Goal: Information Seeking & Learning: Find specific fact

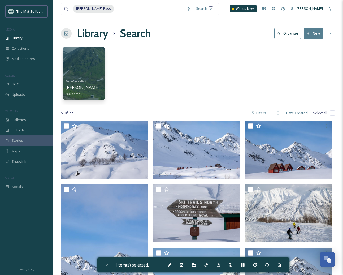
scroll to position [5307, 0]
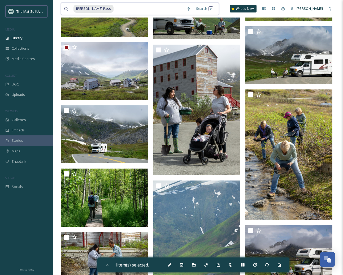
drag, startPoint x: 102, startPoint y: 9, endPoint x: 97, endPoint y: 8, distance: 4.8
click at [97, 8] on div "Hatcher Pass" at bounding box center [128, 9] width 110 height 12
type input "H"
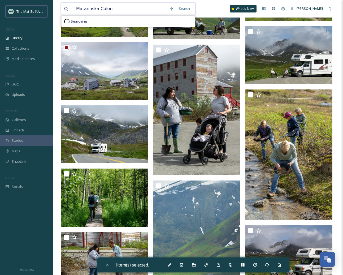
type input "Matanuska Colony"
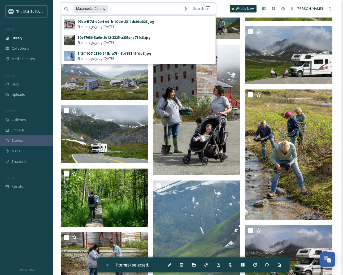
drag, startPoint x: 114, startPoint y: 6, endPoint x: 70, endPoint y: 8, distance: 43.3
click at [70, 8] on div "Matanuska Colony" at bounding box center [122, 9] width 117 height 12
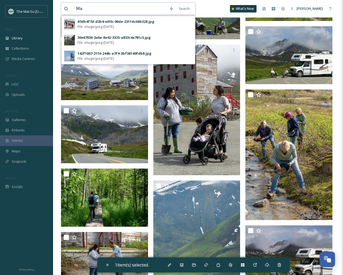
type input "M"
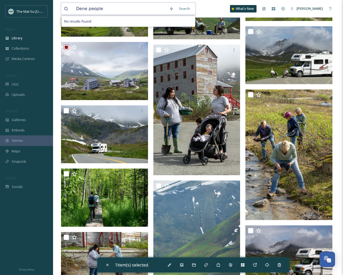
drag, startPoint x: 106, startPoint y: 9, endPoint x: 63, endPoint y: 8, distance: 42.5
click at [63, 8] on div "Dene people Search No results found" at bounding box center [128, 9] width 135 height 12
click at [84, 8] on input "Den'ina" at bounding box center [119, 9] width 93 height 12
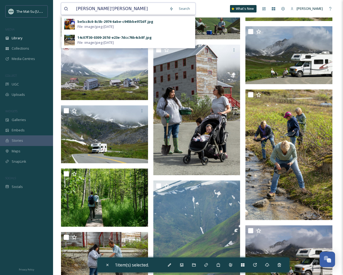
drag, startPoint x: 110, startPoint y: 10, endPoint x: 66, endPoint y: 5, distance: 44.7
click at [66, 6] on div "Dena'ina" at bounding box center [115, 9] width 103 height 12
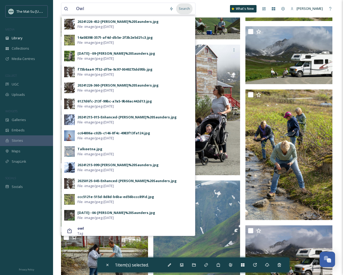
click at [187, 8] on div "Search" at bounding box center [184, 8] width 16 height 10
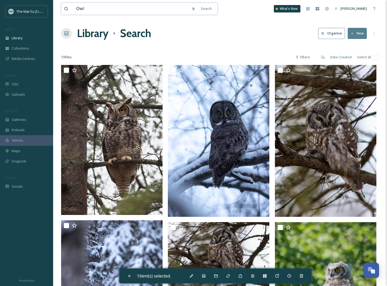
drag, startPoint x: 93, startPoint y: 8, endPoint x: 60, endPoint y: 7, distance: 32.9
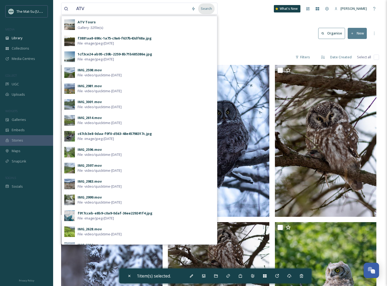
click at [209, 8] on div "Search" at bounding box center [206, 8] width 16 height 10
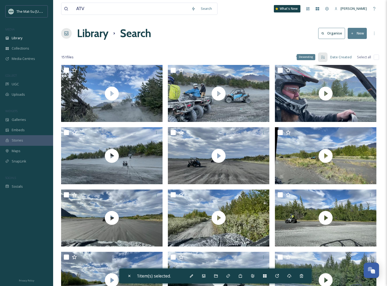
click at [310, 59] on div "Descending" at bounding box center [305, 57] width 19 height 6
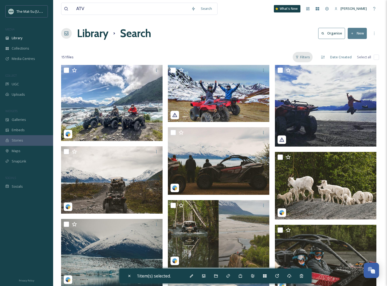
click at [305, 57] on div "Filters" at bounding box center [302, 57] width 20 height 10
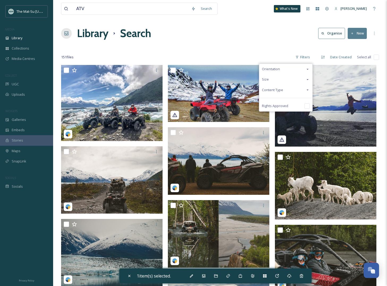
drag, startPoint x: 307, startPoint y: 90, endPoint x: 303, endPoint y: 89, distance: 4.1
click at [307, 90] on icon at bounding box center [307, 90] width 4 height 4
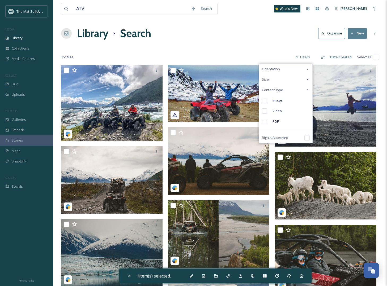
click at [266, 100] on input "checkbox" at bounding box center [264, 100] width 5 height 5
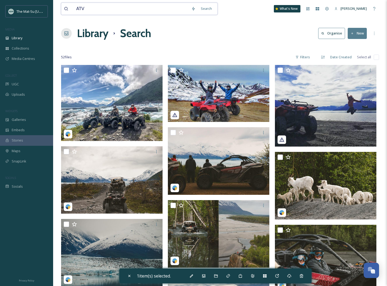
drag, startPoint x: 85, startPoint y: 8, endPoint x: 81, endPoint y: 8, distance: 4.0
click at [75, 8] on input "ATV" at bounding box center [130, 9] width 115 height 12
click at [96, 9] on input "ATV" at bounding box center [130, 9] width 115 height 12
drag, startPoint x: 85, startPoint y: 10, endPoint x: 78, endPoint y: 10, distance: 7.2
click at [76, 10] on input "ATV" at bounding box center [130, 9] width 115 height 12
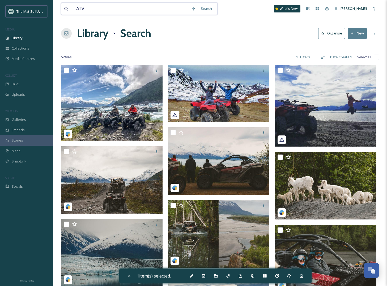
paste input "knikglacieratvtour-17.jpg"
click at [205, 9] on div "Search" at bounding box center [206, 8] width 16 height 10
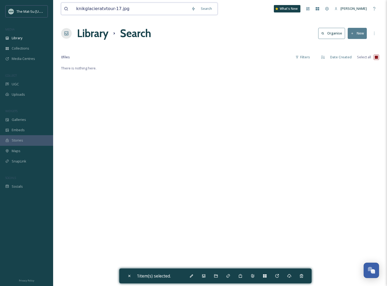
click at [84, 9] on input "knikglacieratvtour-17.jpg" at bounding box center [130, 9] width 115 height 12
click at [98, 8] on input "knik glacieratvtour-17.jpg" at bounding box center [130, 9] width 115 height 12
click at [105, 8] on input "knik glacier atvtour-17.jpg" at bounding box center [130, 9] width 115 height 12
drag, startPoint x: 117, startPoint y: 10, endPoint x: 229, endPoint y: 21, distance: 112.8
click at [229, 21] on div "knik glacier atv tour-17.jpg Search Searching What's New Tony Grant Library Sea…" at bounding box center [219, 175] width 333 height 351
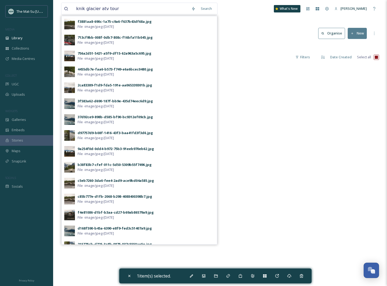
drag, startPoint x: 208, startPoint y: 7, endPoint x: 258, endPoint y: 18, distance: 50.5
click at [210, 7] on div "Search" at bounding box center [206, 8] width 16 height 10
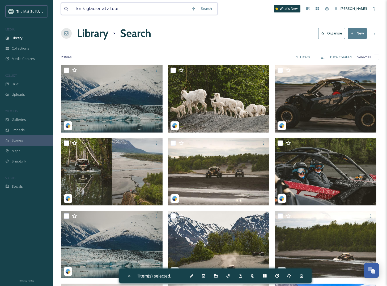
drag, startPoint x: 126, startPoint y: 8, endPoint x: 74, endPoint y: 10, distance: 52.1
click at [74, 10] on input "knik glacier atv tour" at bounding box center [130, 9] width 115 height 12
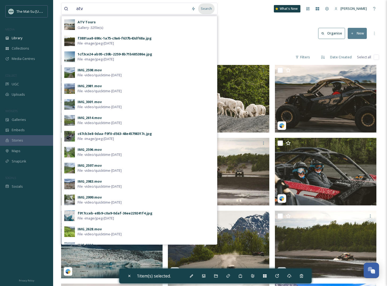
click at [206, 8] on div "Search" at bounding box center [206, 8] width 16 height 10
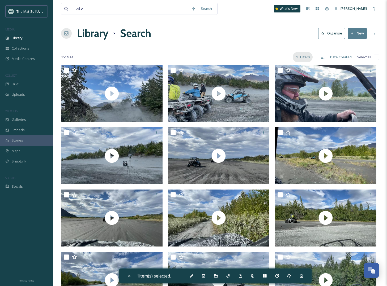
click at [307, 58] on div "Filters" at bounding box center [302, 57] width 20 height 10
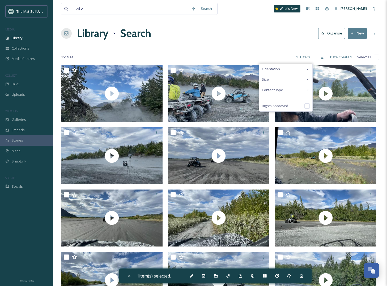
click at [277, 90] on span "Content Type" at bounding box center [272, 90] width 21 height 5
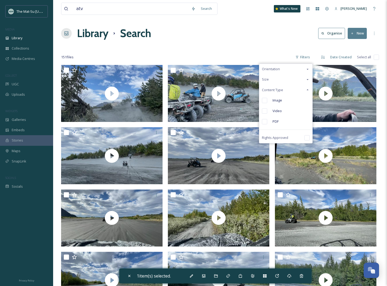
click at [266, 100] on input "checkbox" at bounding box center [264, 100] width 5 height 5
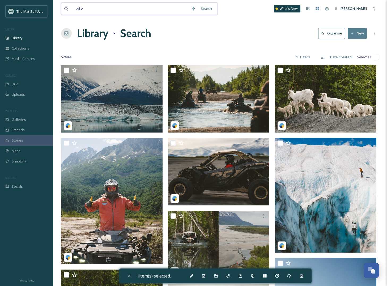
drag, startPoint x: 83, startPoint y: 6, endPoint x: 73, endPoint y: 7, distance: 9.8
click at [73, 7] on div "atv" at bounding box center [126, 9] width 124 height 12
type input "knik glacier"
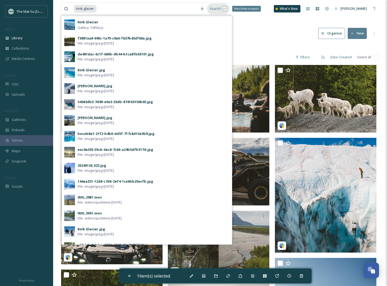
click at [216, 10] on div "Search Press Enter to search" at bounding box center [218, 8] width 23 height 10
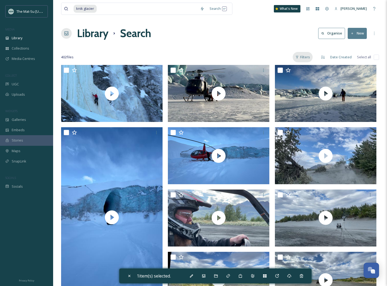
click at [306, 57] on div "Filters" at bounding box center [302, 57] width 20 height 10
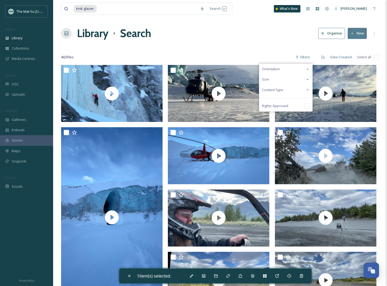
click at [274, 89] on span "Content Type" at bounding box center [272, 90] width 21 height 5
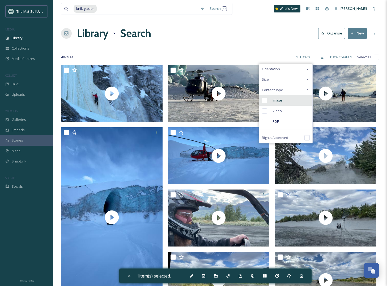
click at [265, 99] on input "checkbox" at bounding box center [264, 100] width 5 height 5
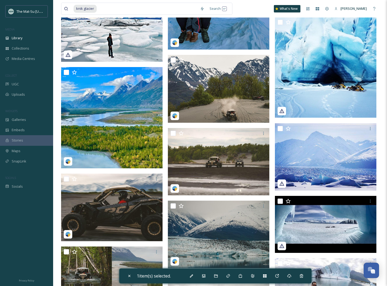
scroll to position [10941, 0]
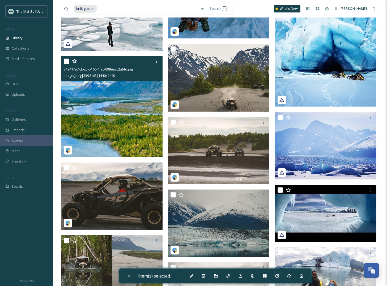
click at [106, 114] on img at bounding box center [111, 106] width 101 height 101
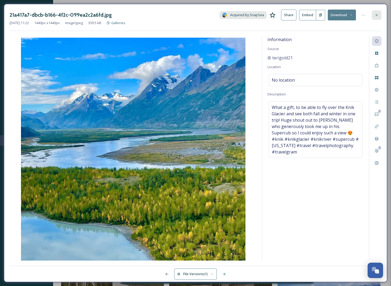
click at [343, 15] on icon at bounding box center [376, 15] width 4 height 4
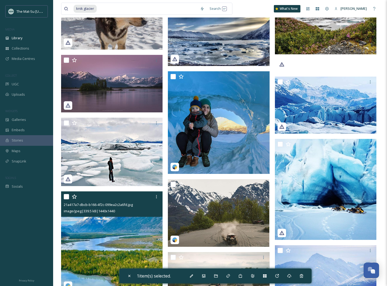
scroll to position [10941, 0]
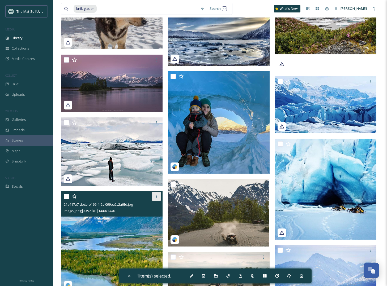
click at [157, 195] on icon at bounding box center [156, 196] width 4 height 4
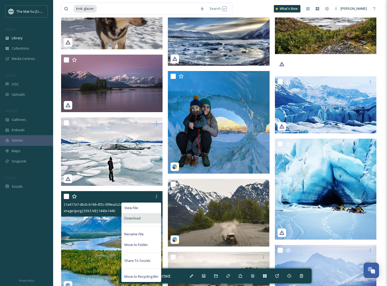
click at [133, 219] on span "Download" at bounding box center [132, 218] width 16 height 5
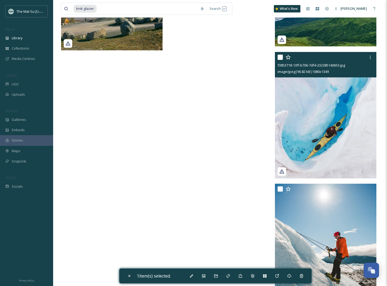
scroll to position [11840, 0]
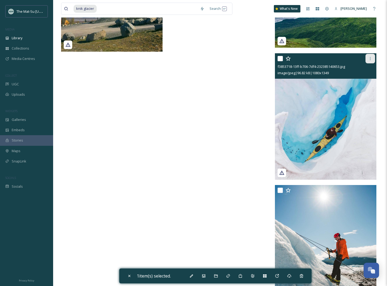
click at [343, 59] on icon at bounding box center [370, 59] width 4 height 4
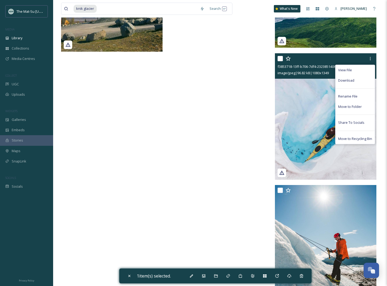
click at [342, 80] on span "Download" at bounding box center [346, 80] width 16 height 5
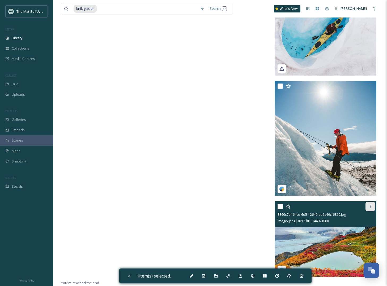
click at [343, 208] on icon at bounding box center [370, 207] width 4 height 4
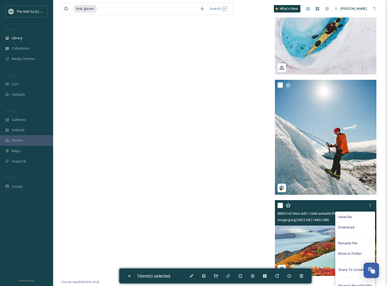
click at [343, 229] on span "Download" at bounding box center [346, 227] width 16 height 5
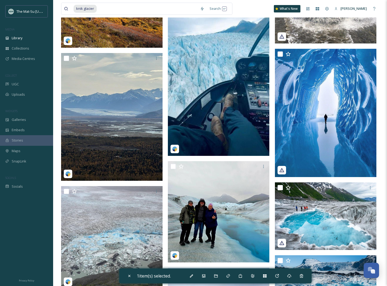
scroll to position [9545, 0]
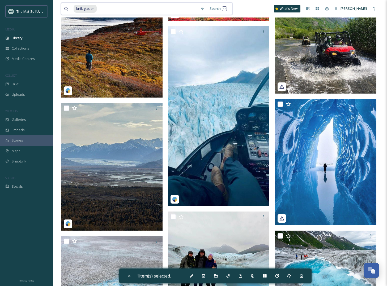
click at [103, 7] on input at bounding box center [147, 9] width 100 height 12
type input "k"
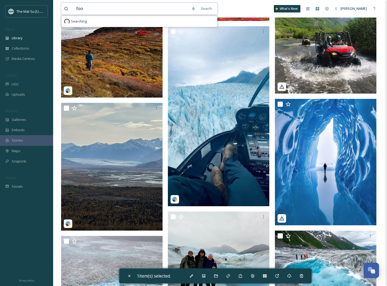
type input "food"
click at [212, 9] on div "Search Press Enter to search" at bounding box center [213, 8] width 23 height 10
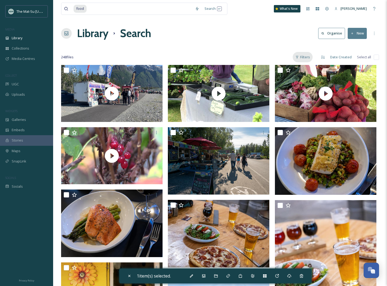
click at [306, 56] on div "Filters" at bounding box center [302, 57] width 20 height 10
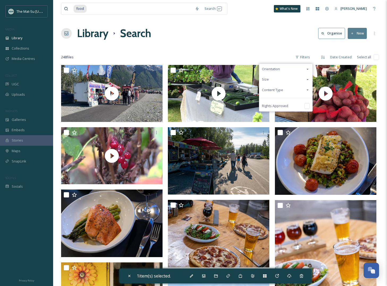
click at [275, 90] on span "Content Type" at bounding box center [272, 90] width 21 height 5
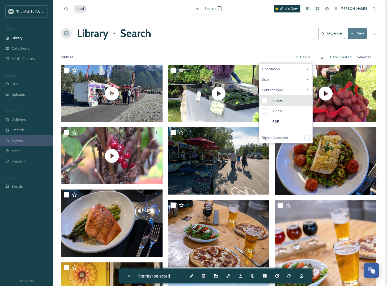
click at [266, 101] on input "checkbox" at bounding box center [264, 100] width 5 height 5
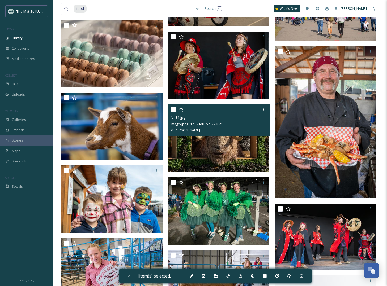
scroll to position [1488, 0]
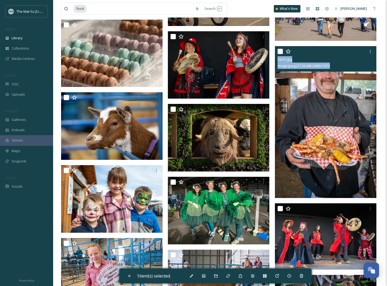
drag, startPoint x: 338, startPoint y: 66, endPoint x: 277, endPoint y: 62, distance: 61.2
click at [277, 62] on div "fair51.jpg image/jpeg | 27.36 MB | 4982 x 7473" at bounding box center [325, 58] width 101 height 25
copy div "fair51.jpg image/jpeg | 27.36 MB | 4982 x 7473"
click at [315, 99] on img at bounding box center [325, 122] width 101 height 152
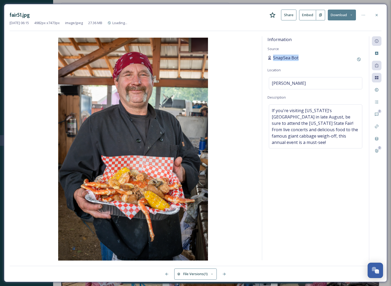
drag, startPoint x: 301, startPoint y: 59, endPoint x: 267, endPoint y: 57, distance: 34.0
click at [267, 57] on div "SnapSea Bot" at bounding box center [315, 60] width 96 height 10
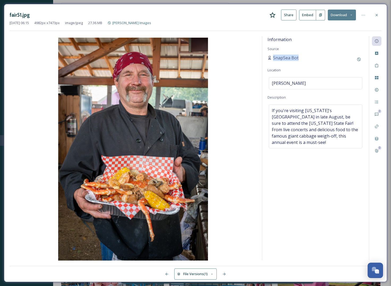
copy span "SnapSea Bot"
drag, startPoint x: 376, startPoint y: 14, endPoint x: 365, endPoint y: 15, distance: 10.9
click at [343, 14] on icon at bounding box center [376, 15] width 4 height 4
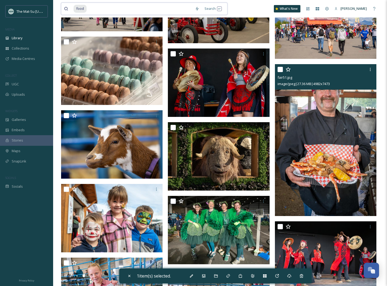
click at [93, 8] on input at bounding box center [139, 9] width 105 height 12
type input "f"
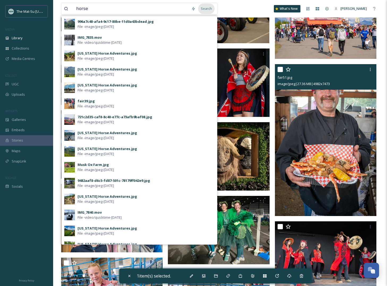
click at [208, 10] on div "Search" at bounding box center [206, 8] width 16 height 10
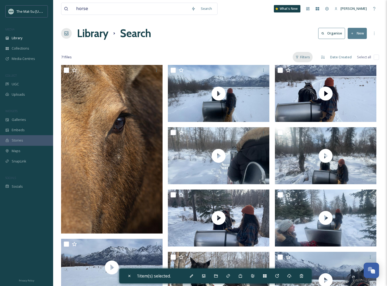
click at [305, 57] on div "Filters" at bounding box center [302, 57] width 20 height 10
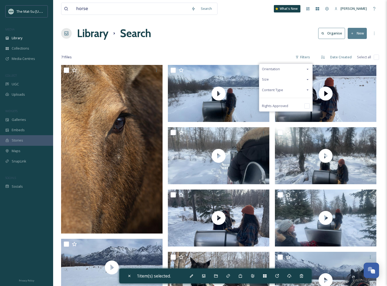
click at [278, 90] on span "Content Type" at bounding box center [272, 90] width 21 height 5
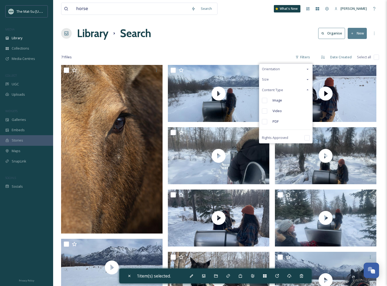
click at [264, 100] on input "checkbox" at bounding box center [264, 100] width 5 height 5
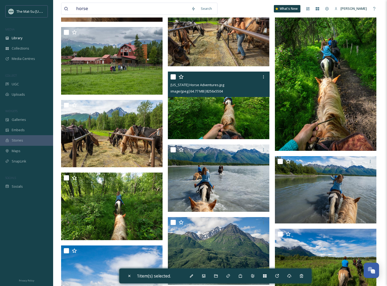
scroll to position [212, 0]
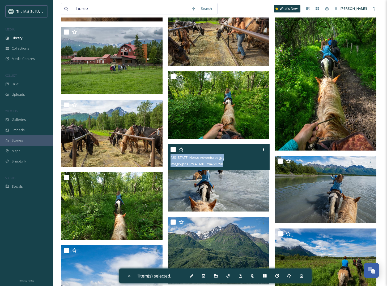
drag, startPoint x: 233, startPoint y: 164, endPoint x: 169, endPoint y: 160, distance: 64.1
click at [169, 160] on div "Alaska Horse Adventures.jpg image/jpeg | 29.43 MB | 7947 x 5298" at bounding box center [218, 156] width 101 height 25
copy div "Alaska Horse Adventures.jpg image/jpeg | 29.43 MB | 7947 x 5298"
click at [241, 190] on img at bounding box center [218, 178] width 101 height 68
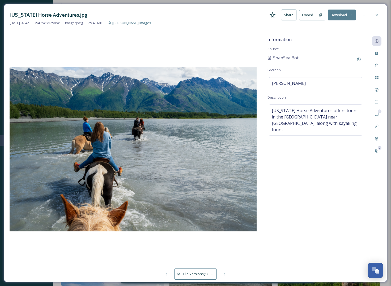
drag, startPoint x: 377, startPoint y: 16, endPoint x: 372, endPoint y: 19, distance: 5.0
click at [343, 16] on icon at bounding box center [376, 15] width 4 height 4
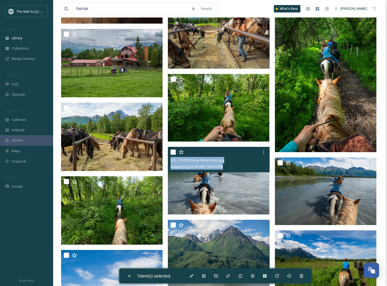
drag, startPoint x: 230, startPoint y: 167, endPoint x: 169, endPoint y: 163, distance: 60.9
click at [169, 163] on div "Alaska Horse Adventures.jpg image/jpeg | 29.43 MB | 7947 x 5298" at bounding box center [218, 159] width 101 height 25
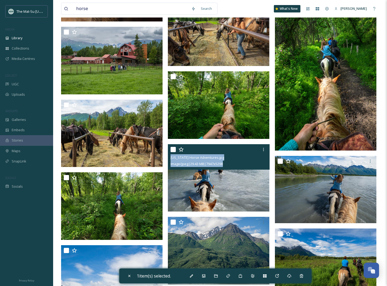
copy div "Alaska Horse Adventures.jpg image/jpeg | 29.43 MB | 7947 x 5298"
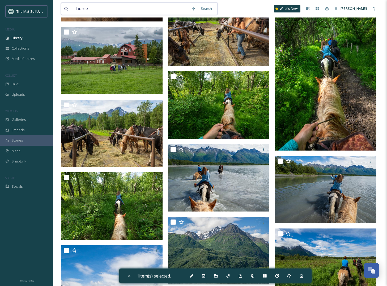
drag, startPoint x: 89, startPoint y: 8, endPoint x: 66, endPoint y: 7, distance: 23.4
click at [66, 7] on div "horse" at bounding box center [126, 9] width 124 height 12
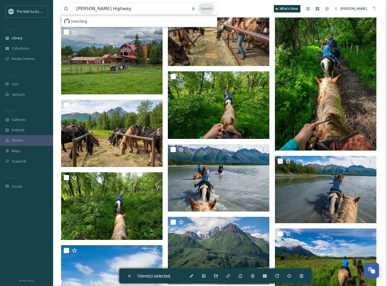
drag, startPoint x: 208, startPoint y: 9, endPoint x: 216, endPoint y: 9, distance: 8.5
click at [208, 9] on div "Search" at bounding box center [206, 8] width 16 height 10
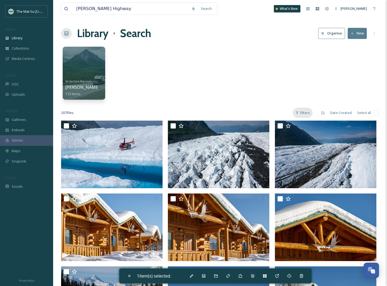
click at [305, 113] on div "Filters" at bounding box center [302, 113] width 20 height 10
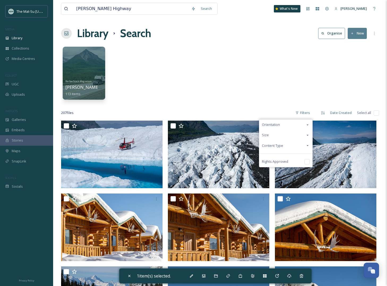
click at [280, 144] on span "Content Type" at bounding box center [272, 145] width 21 height 5
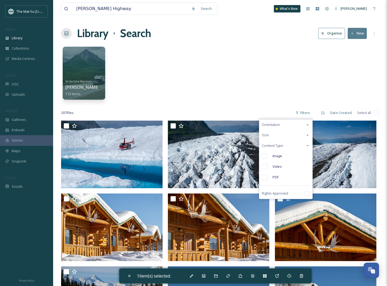
click at [263, 155] on input "checkbox" at bounding box center [264, 156] width 5 height 5
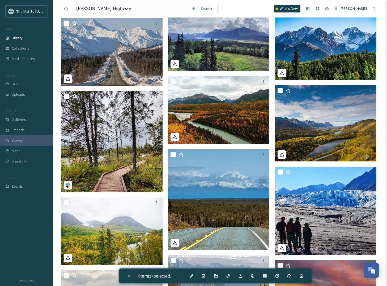
scroll to position [5717, 0]
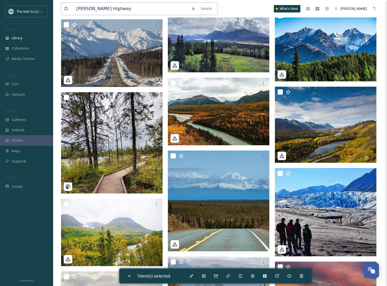
drag, startPoint x: 106, startPoint y: 9, endPoint x: 71, endPoint y: 8, distance: 35.0
click at [71, 8] on div "Glenn Highway" at bounding box center [126, 9] width 124 height 12
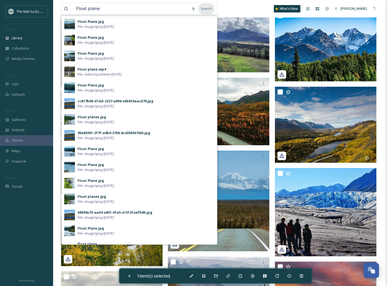
click at [210, 11] on div "Search" at bounding box center [206, 8] width 16 height 10
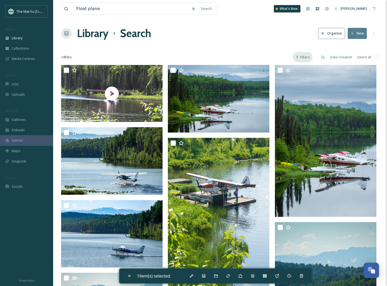
click at [304, 57] on div "Filters" at bounding box center [302, 57] width 20 height 10
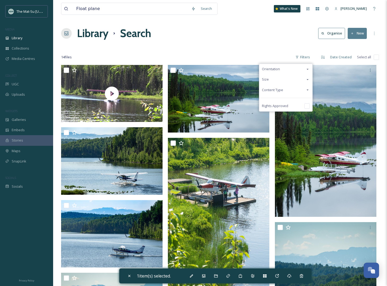
click at [275, 90] on span "Content Type" at bounding box center [272, 90] width 21 height 5
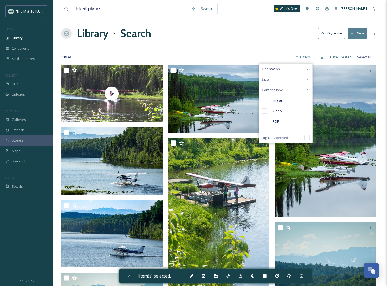
drag, startPoint x: 229, startPoint y: 36, endPoint x: 241, endPoint y: 75, distance: 40.9
click at [229, 37] on div "Library Search Organise New" at bounding box center [220, 33] width 318 height 16
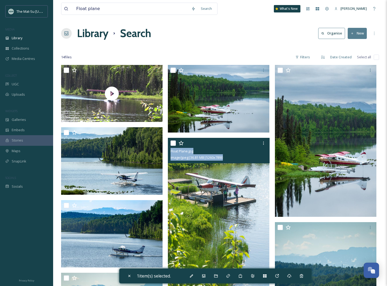
drag, startPoint x: 224, startPoint y: 158, endPoint x: 170, endPoint y: 153, distance: 54.6
click at [170, 153] on div "Float Plane.jpg image/jpeg | 36.81 MB | 5260 x 7890" at bounding box center [218, 150] width 101 height 25
copy div "Float Plane.jpg image/jpeg | 36.81 MB | 5260 x 7890"
click at [228, 179] on img at bounding box center [218, 214] width 101 height 152
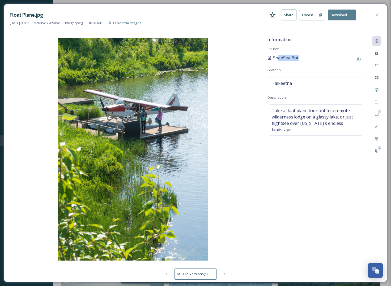
drag, startPoint x: 300, startPoint y: 58, endPoint x: 277, endPoint y: 59, distance: 22.6
click at [279, 59] on div "SnapSea Bot" at bounding box center [315, 60] width 96 height 10
click at [308, 61] on div "SnapSea Bot" at bounding box center [315, 60] width 96 height 10
drag, startPoint x: 301, startPoint y: 60, endPoint x: 273, endPoint y: 59, distance: 27.9
click at [273, 59] on div "SnapSea Bot" at bounding box center [315, 60] width 96 height 10
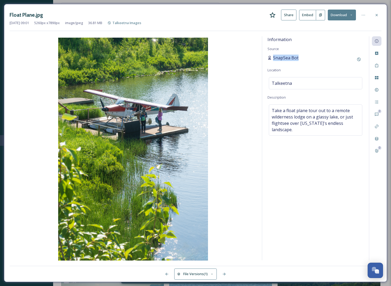
copy span "SnapSea Bot"
drag, startPoint x: 376, startPoint y: 14, endPoint x: 370, endPoint y: 14, distance: 6.1
click at [343, 14] on icon at bounding box center [376, 15] width 4 height 4
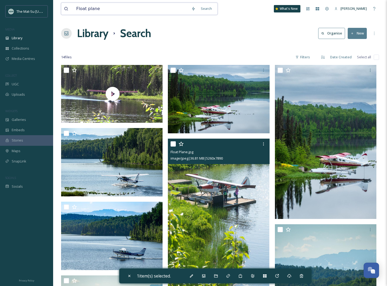
drag, startPoint x: 108, startPoint y: 11, endPoint x: 74, endPoint y: 8, distance: 34.4
click at [74, 8] on input "Float plane" at bounding box center [130, 9] width 115 height 12
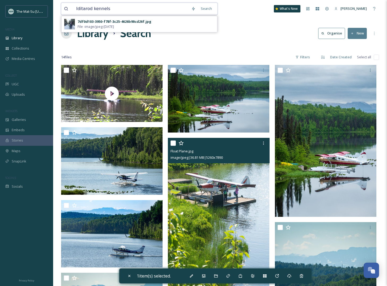
scroll to position [1, 0]
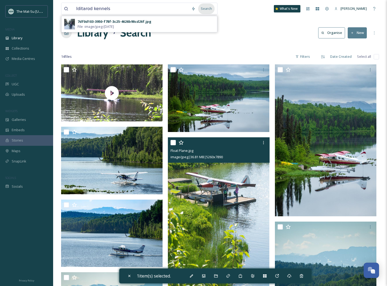
click at [211, 8] on div "Search" at bounding box center [206, 8] width 16 height 10
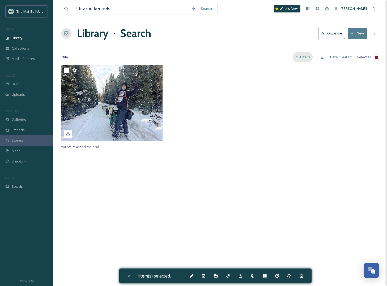
click at [306, 58] on div "Filters" at bounding box center [302, 57] width 20 height 10
click at [274, 90] on span "Content Type" at bounding box center [272, 90] width 21 height 5
click at [266, 101] on input "checkbox" at bounding box center [264, 100] width 5 height 5
drag, startPoint x: 91, startPoint y: 8, endPoint x: 174, endPoint y: 12, distance: 83.1
click at [174, 12] on input "Iditarod kennels" at bounding box center [130, 9] width 115 height 12
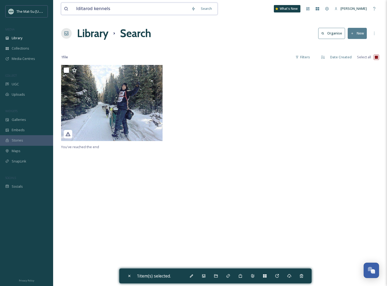
type input "Iditarod"
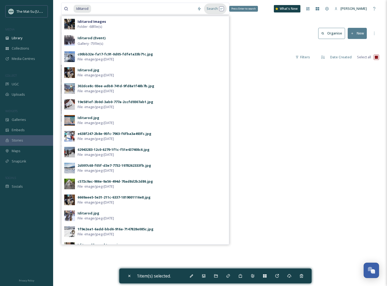
click at [214, 11] on div "Search Press Enter to search" at bounding box center [215, 8] width 23 height 10
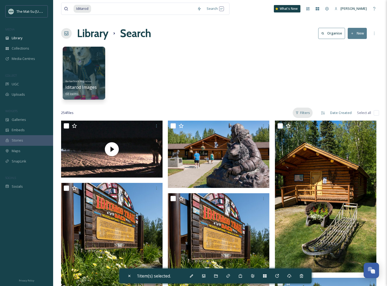
click at [305, 114] on div "Filters" at bounding box center [302, 113] width 20 height 10
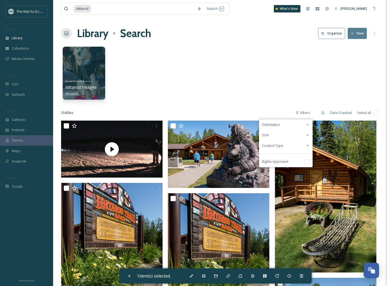
click at [285, 146] on div "Content Type" at bounding box center [285, 146] width 53 height 10
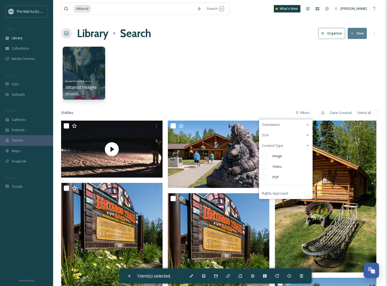
click at [267, 157] on input "checkbox" at bounding box center [264, 156] width 5 height 5
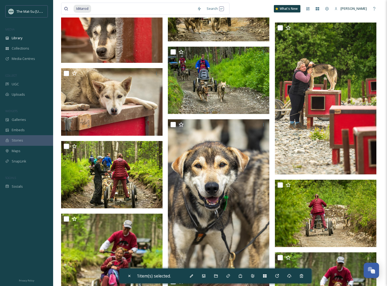
scroll to position [4252, 0]
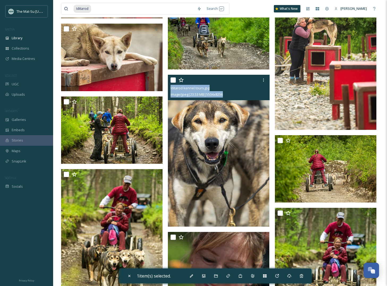
drag, startPoint x: 233, startPoint y: 95, endPoint x: 170, endPoint y: 89, distance: 63.7
click at [170, 89] on div "Iditarod kennel tours.jpg image/jpeg | 23.53 MB | 5504 x 8256" at bounding box center [218, 87] width 101 height 25
copy div "Iditarod kennel tours.jpg image/jpeg | 23.53 MB | 5504 x 8256"
click at [236, 177] on img at bounding box center [218, 151] width 101 height 152
click at [227, 155] on img at bounding box center [218, 151] width 101 height 152
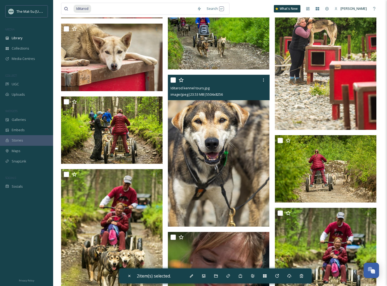
checkbox input "false"
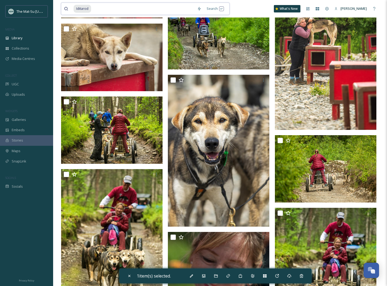
drag, startPoint x: 92, startPoint y: 8, endPoint x: 59, endPoint y: 8, distance: 33.4
click at [59, 8] on div "Iditarod Search What's New Tony Grant Library Search Organise New Your Selectio…" at bounding box center [219, 128] width 333 height 8760
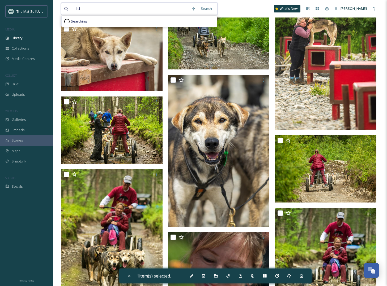
type input "I"
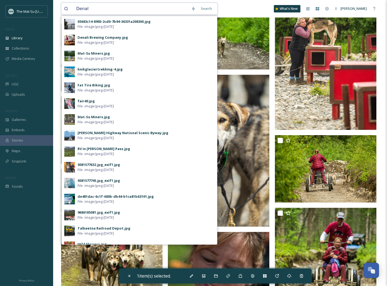
type input "Denali"
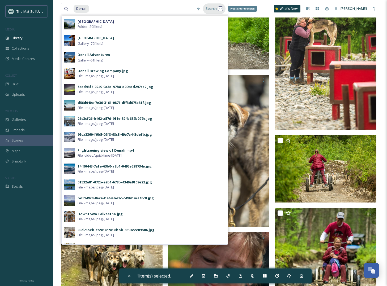
click at [214, 8] on div "Search Press Enter to search" at bounding box center [214, 8] width 23 height 10
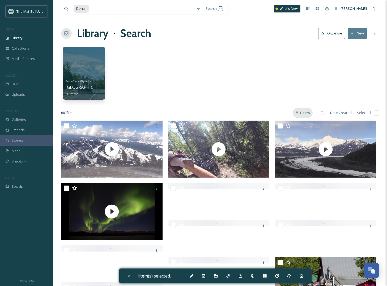
click at [303, 112] on div "Filters" at bounding box center [302, 113] width 20 height 10
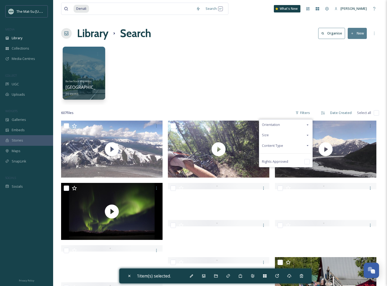
click at [277, 144] on span "Content Type" at bounding box center [272, 145] width 21 height 5
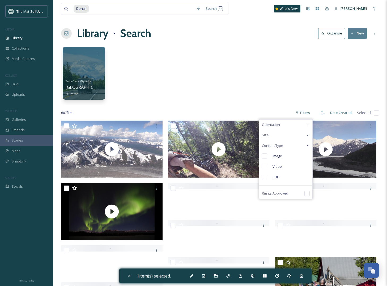
click at [266, 156] on input "checkbox" at bounding box center [264, 156] width 5 height 5
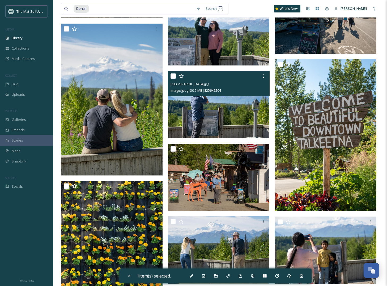
scroll to position [804, 0]
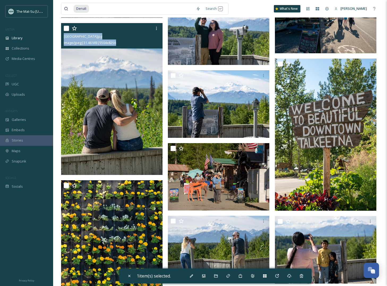
drag, startPoint x: 122, startPoint y: 44, endPoint x: 63, endPoint y: 38, distance: 58.7
click at [63, 38] on div "Denali State Park.jpg image/jpeg | 31.46 MB | 5504 x 8256" at bounding box center [111, 35] width 101 height 25
copy div "Denali State Park.jpg image/jpeg | 31.46 MB | 5504 x 8256"
click at [126, 122] on img at bounding box center [111, 99] width 101 height 152
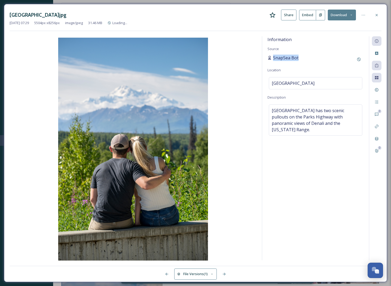
drag, startPoint x: 301, startPoint y: 59, endPoint x: 272, endPoint y: 58, distance: 29.7
click at [272, 58] on div "SnapSea Bot" at bounding box center [315, 60] width 96 height 10
copy span "SnapSea Bot"
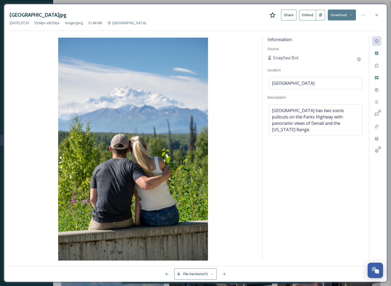
drag, startPoint x: 375, startPoint y: 16, endPoint x: 369, endPoint y: 16, distance: 6.4
click at [343, 16] on icon at bounding box center [376, 15] width 2 height 2
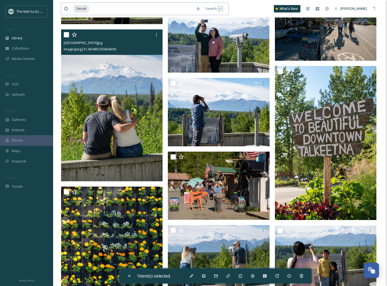
click at [103, 8] on input at bounding box center [141, 9] width 104 height 12
type input "D"
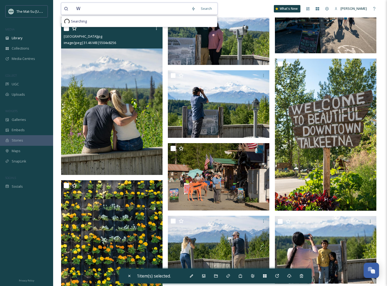
scroll to position [797, 0]
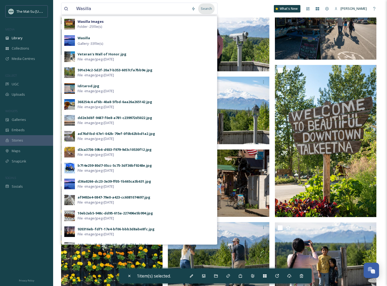
click at [206, 11] on div "Search" at bounding box center [206, 8] width 16 height 10
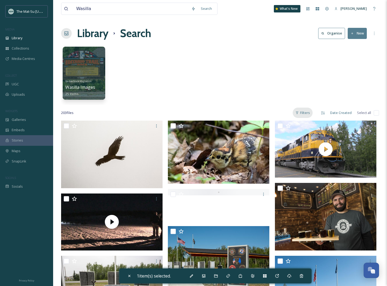
click at [305, 112] on div "Filters" at bounding box center [302, 113] width 20 height 10
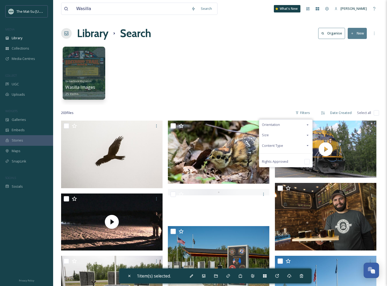
click at [283, 146] on div "Content Type" at bounding box center [285, 146] width 53 height 10
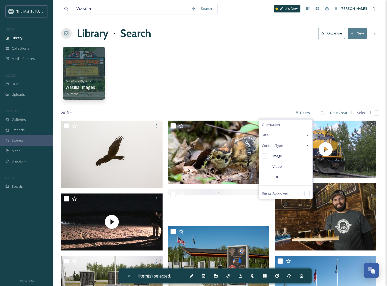
click at [267, 155] on input "checkbox" at bounding box center [264, 156] width 5 height 5
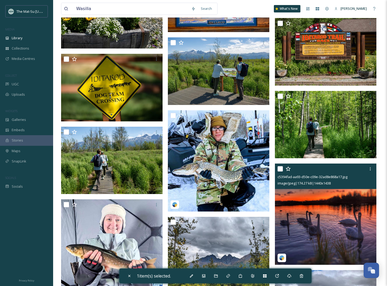
scroll to position [818, 0]
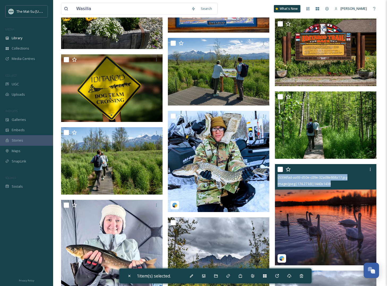
drag, startPoint x: 342, startPoint y: 185, endPoint x: 277, endPoint y: 180, distance: 66.0
click at [277, 180] on div "c5394fad-aa93-d50e-c09e-32ad8e868a17.jpg image/jpeg | 174.27 kB | 1440 x 1438" at bounding box center [325, 176] width 101 height 25
copy div "c5394fad-aa93-d50e-c09e-32ad8e868a17.jpg image/jpeg | 174.27 kB | 1440 x 1438"
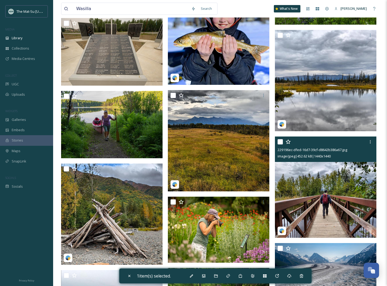
scroll to position [2290, 0]
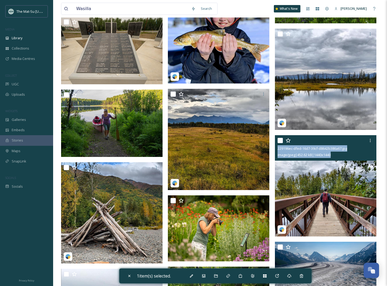
drag, startPoint x: 338, startPoint y: 157, endPoint x: 276, endPoint y: 149, distance: 62.8
click at [276, 149] on div "229196ec-dfed-16d7-39cf-d8642b386a67.jpg image/jpeg | 452.62 kB | 1440 x 1440" at bounding box center [325, 147] width 101 height 25
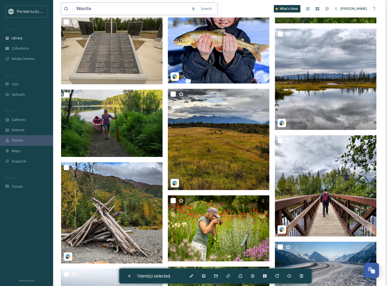
drag, startPoint x: 89, startPoint y: 8, endPoint x: 58, endPoint y: 5, distance: 30.9
type input "northern lights"
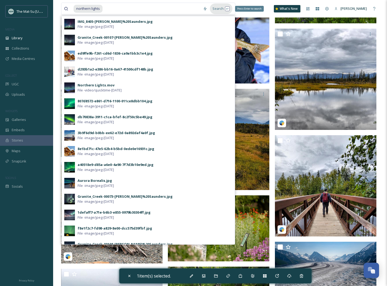
click at [215, 8] on div "Search Press Enter to search" at bounding box center [221, 8] width 23 height 10
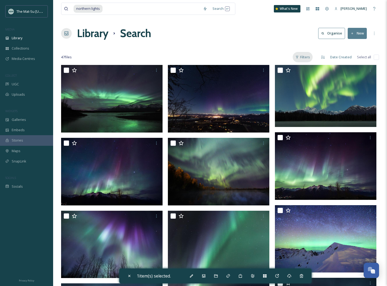
click at [304, 57] on div "Filters" at bounding box center [302, 57] width 20 height 10
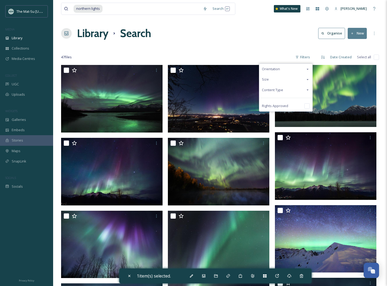
click at [279, 90] on span "Content Type" at bounding box center [272, 90] width 21 height 5
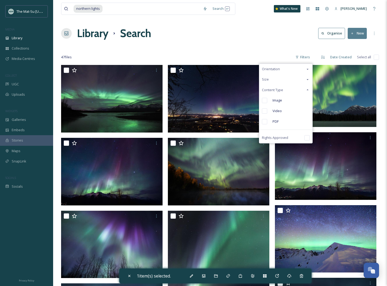
click at [263, 101] on input "checkbox" at bounding box center [264, 100] width 5 height 5
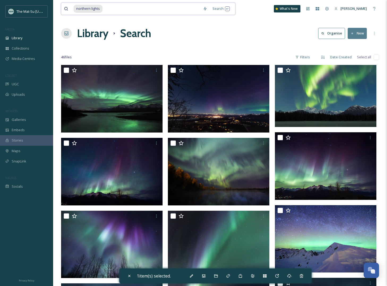
drag, startPoint x: 105, startPoint y: 8, endPoint x: 58, endPoint y: 4, distance: 47.1
type input "n"
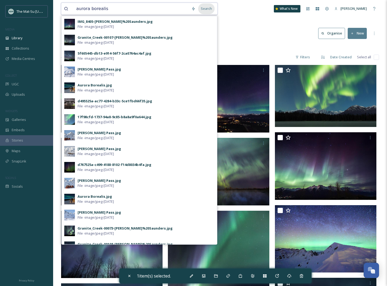
type input "aurora borealis"
click at [207, 10] on div "Search" at bounding box center [206, 8] width 16 height 10
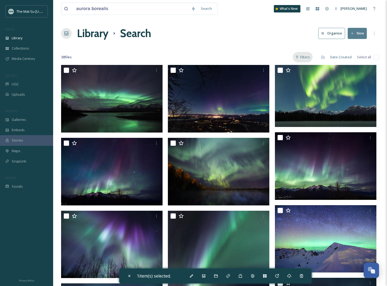
click at [303, 57] on div "Filters" at bounding box center [302, 57] width 20 height 10
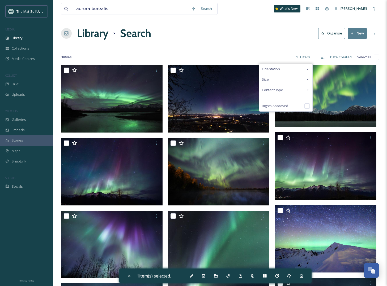
click at [274, 88] on span "Content Type" at bounding box center [272, 90] width 21 height 5
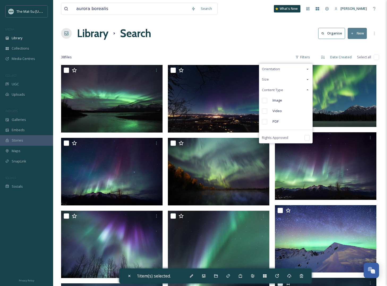
click at [263, 100] on input "checkbox" at bounding box center [264, 100] width 5 height 5
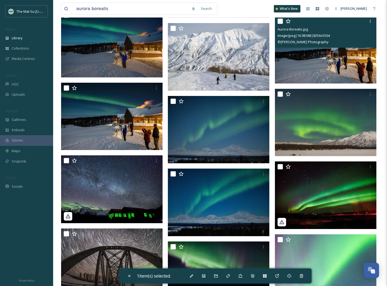
scroll to position [712, 0]
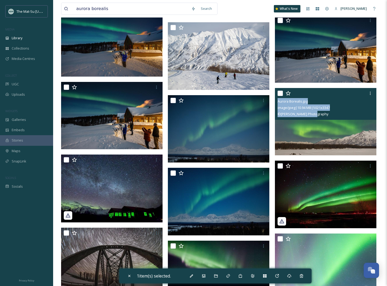
drag, startPoint x: 320, startPoint y: 114, endPoint x: 277, endPoint y: 102, distance: 44.3
click at [277, 102] on div "Aurora Borealis.jpg image/jpeg | 10.94 MB | 5021 x 3347 © Tom Bol Photography" at bounding box center [325, 104] width 101 height 32
click at [343, 147] on img at bounding box center [325, 122] width 101 height 68
click at [343, 130] on img at bounding box center [325, 122] width 101 height 68
checkbox input "false"
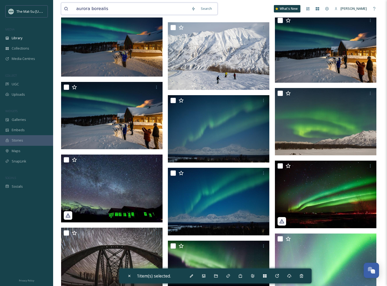
drag, startPoint x: 107, startPoint y: 8, endPoint x: 74, endPoint y: 7, distance: 32.9
click at [74, 7] on input "aurora borealis" at bounding box center [130, 9] width 115 height 12
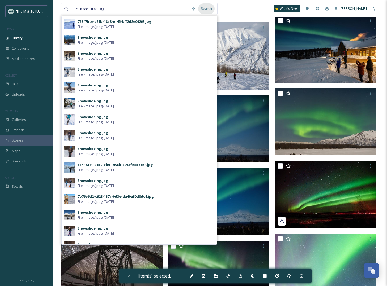
click at [208, 9] on div "Search" at bounding box center [206, 8] width 16 height 10
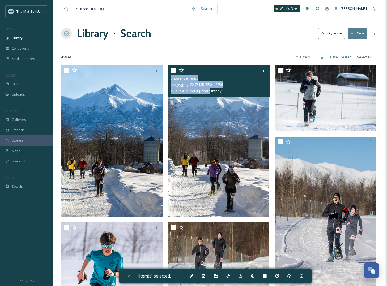
drag, startPoint x: 211, startPoint y: 91, endPoint x: 171, endPoint y: 80, distance: 40.9
click at [171, 80] on div "Snowshoeing.jpg image/jpeg | 22.76 MB | 5504 x 8256 © Tom Bol Photography" at bounding box center [218, 81] width 101 height 32
click at [209, 135] on img at bounding box center [218, 141] width 101 height 152
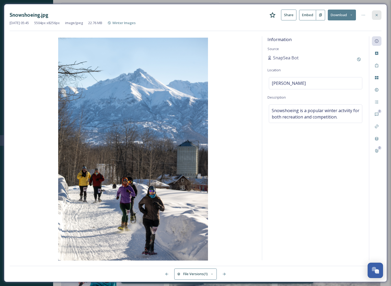
click at [343, 14] on icon at bounding box center [376, 15] width 2 height 2
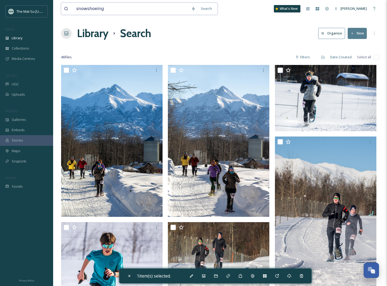
drag, startPoint x: 103, startPoint y: 10, endPoint x: 72, endPoint y: 7, distance: 31.7
click at [72, 8] on div "snowshoeing" at bounding box center [126, 9] width 124 height 12
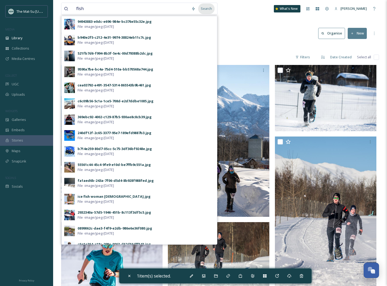
click at [209, 9] on div "Search" at bounding box center [206, 8] width 16 height 10
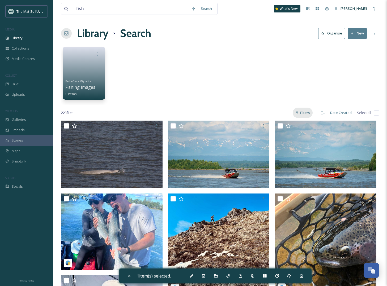
click at [308, 112] on div "Filters" at bounding box center [302, 113] width 20 height 10
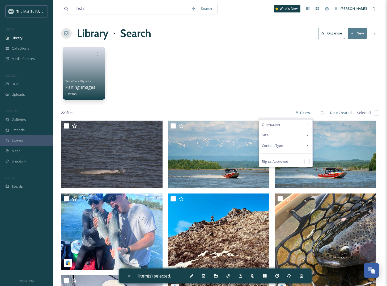
click at [272, 145] on span "Content Type" at bounding box center [272, 145] width 21 height 5
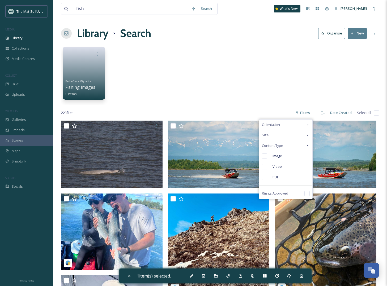
click at [264, 156] on input "checkbox" at bounding box center [264, 156] width 5 height 5
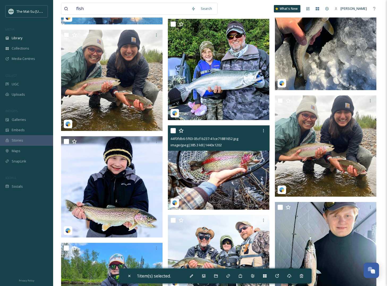
scroll to position [603, 0]
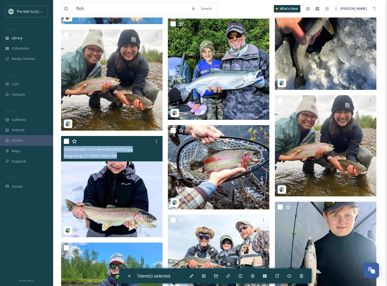
drag, startPoint x: 127, startPoint y: 157, endPoint x: 64, endPoint y: 152, distance: 63.0
click at [64, 152] on div "0c8cee99-b822-91dc-8da4-933c059c95c0.jpg image/jpeg | 191.76 kB | 1440 x 1440" at bounding box center [111, 148] width 101 height 25
click at [132, 175] on img at bounding box center [111, 186] width 101 height 101
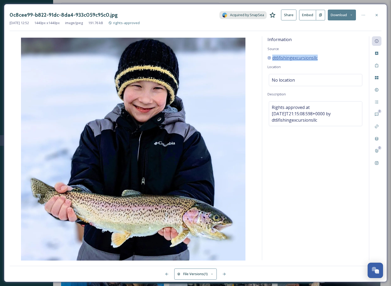
drag, startPoint x: 319, startPoint y: 58, endPoint x: 269, endPoint y: 58, distance: 50.7
click at [269, 58] on div "dt6fishingexcursionsllc" at bounding box center [315, 58] width 96 height 6
drag, startPoint x: 323, startPoint y: 122, endPoint x: 270, endPoint y: 109, distance: 55.0
click at [270, 109] on div "Rights approved at 2023-10-17T21:15:08.598+0000 by dt6fishingexcursionsllc" at bounding box center [314, 113] width 93 height 25
drag, startPoint x: 270, startPoint y: 106, endPoint x: 315, endPoint y: 118, distance: 46.3
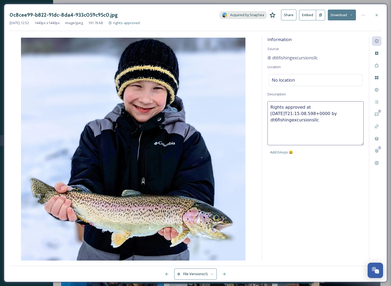
click at [315, 118] on textarea "Rights approved at 2023-10-17T21:15:08.598+0000 by dt6fishingexcursionsllc" at bounding box center [315, 123] width 96 height 44
click at [343, 15] on icon at bounding box center [376, 15] width 2 height 2
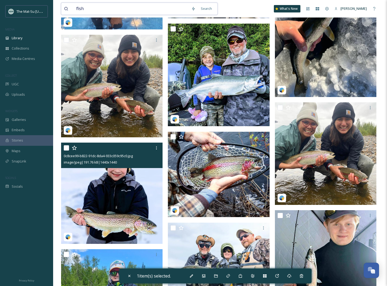
drag, startPoint x: 87, startPoint y: 10, endPoint x: 67, endPoint y: 8, distance: 20.0
click at [67, 8] on div "fish" at bounding box center [126, 9] width 124 height 12
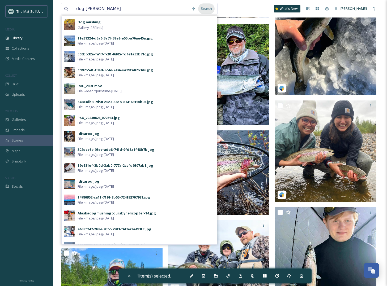
click at [210, 9] on div "Search" at bounding box center [206, 8] width 16 height 10
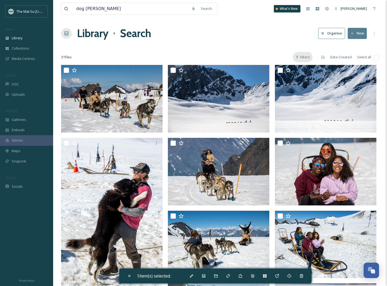
click at [307, 57] on div "Filters" at bounding box center [302, 57] width 20 height 10
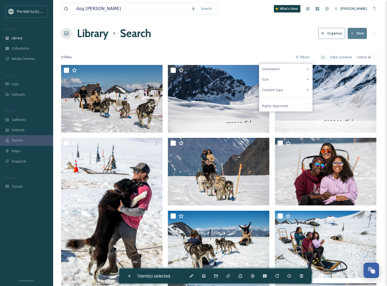
drag, startPoint x: 246, startPoint y: 36, endPoint x: 270, endPoint y: 42, distance: 25.5
click at [246, 36] on div "Library Search Organise New" at bounding box center [220, 33] width 318 height 16
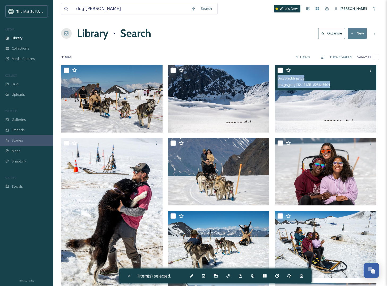
drag, startPoint x: 337, startPoint y: 84, endPoint x: 277, endPoint y: 80, distance: 59.8
click at [277, 80] on div "Dog Sledding.jpg image/jpeg | 32.13 MB | 8256 x 5504" at bounding box center [325, 77] width 101 height 25
click at [343, 103] on img at bounding box center [325, 99] width 101 height 68
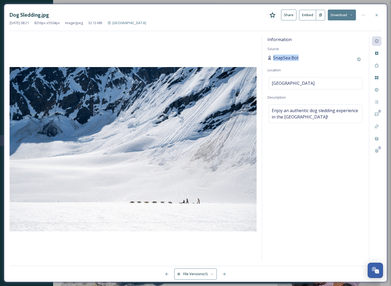
drag, startPoint x: 300, startPoint y: 58, endPoint x: 274, endPoint y: 59, distance: 26.0
click at [274, 59] on div "SnapSea Bot" at bounding box center [315, 60] width 96 height 10
drag, startPoint x: 377, startPoint y: 14, endPoint x: 307, endPoint y: 14, distance: 70.0
click at [343, 14] on icon at bounding box center [376, 15] width 2 height 2
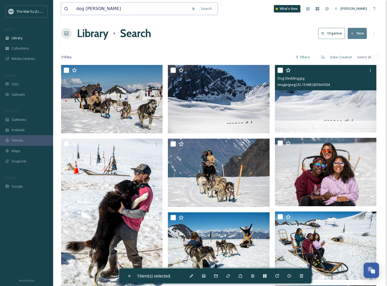
click at [97, 8] on input "dog sledd" at bounding box center [130, 9] width 115 height 12
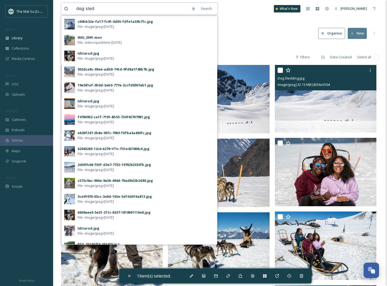
drag, startPoint x: 102, startPoint y: 9, endPoint x: 63, endPoint y: 7, distance: 38.8
click at [63, 7] on div "dog sled Search c00bb32e-fa17-fc91-0d05-fdfe1a33b71c.jpg File - image/jpeg - Ma…" at bounding box center [139, 9] width 156 height 12
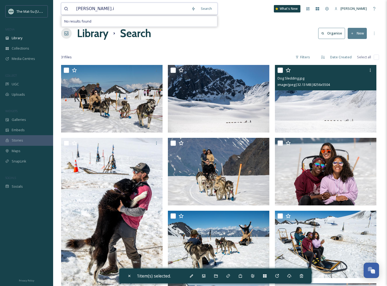
drag, startPoint x: 93, startPoint y: 9, endPoint x: 123, endPoint y: 11, distance: 30.3
click at [123, 11] on input "Dena.i" at bounding box center [130, 9] width 115 height 12
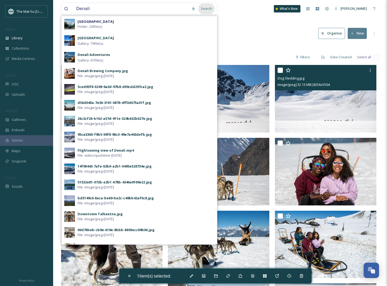
click at [209, 9] on div "Search" at bounding box center [206, 8] width 16 height 10
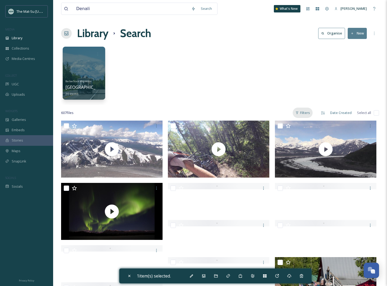
click at [303, 112] on div "Filters" at bounding box center [302, 113] width 20 height 10
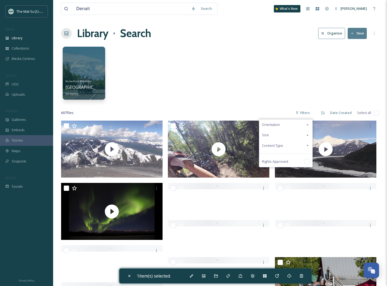
click at [278, 145] on span "Content Type" at bounding box center [272, 145] width 21 height 5
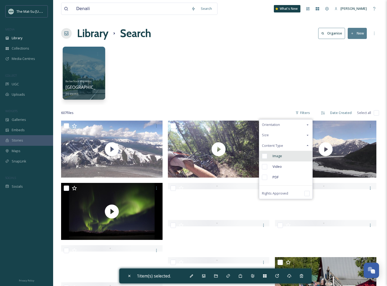
click at [265, 157] on input "checkbox" at bounding box center [264, 156] width 5 height 5
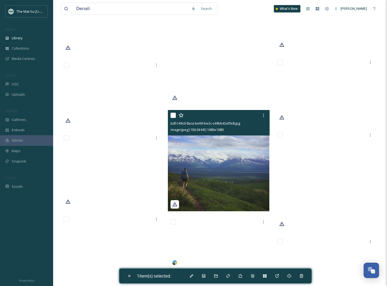
scroll to position [9120, 0]
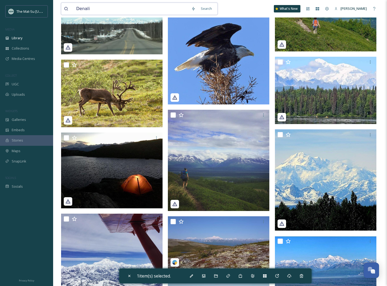
drag, startPoint x: 92, startPoint y: 6, endPoint x: 70, endPoint y: 7, distance: 22.1
click at [70, 7] on div "Denali" at bounding box center [126, 9] width 124 height 12
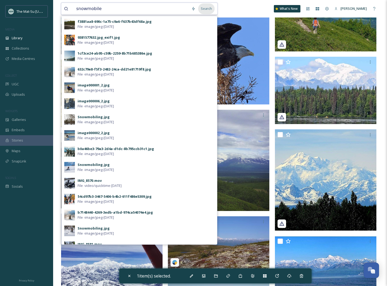
type input "snowmobile"
click at [208, 8] on div "Search" at bounding box center [206, 8] width 16 height 10
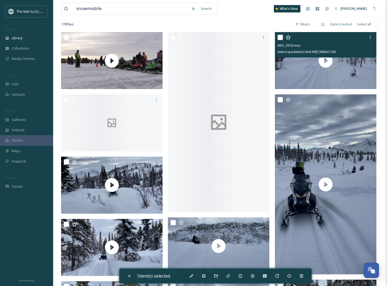
scroll to position [34, 0]
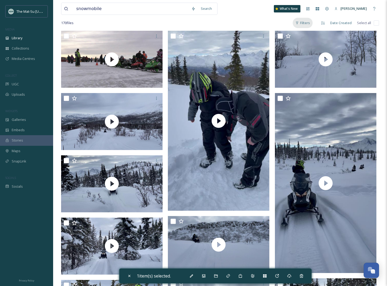
click at [308, 23] on div "Filters" at bounding box center [302, 23] width 20 height 10
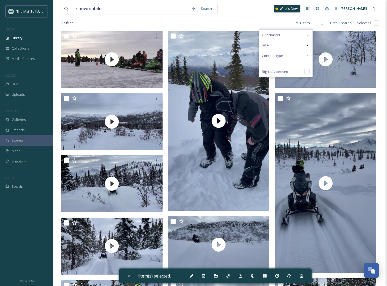
click at [274, 55] on span "Content Type" at bounding box center [272, 55] width 21 height 5
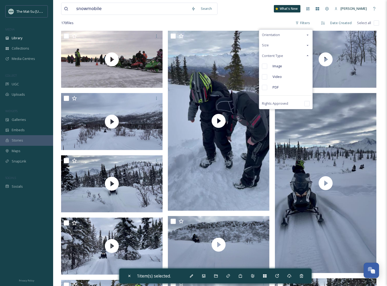
click at [266, 66] on input "checkbox" at bounding box center [264, 66] width 5 height 5
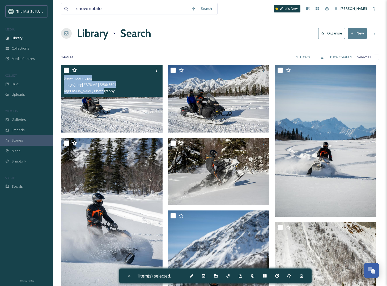
drag, startPoint x: 103, startPoint y: 91, endPoint x: 62, endPoint y: 79, distance: 42.1
click at [62, 79] on div "Snowmobiling.jpg image/jpeg | 27.76 MB | 8256 x 5504 © Tom Bol Photography" at bounding box center [111, 81] width 101 height 32
click at [145, 114] on img at bounding box center [111, 99] width 101 height 68
checkbox input "false"
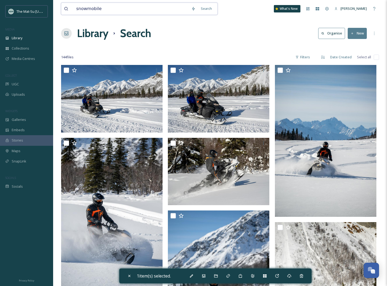
drag, startPoint x: 103, startPoint y: 9, endPoint x: 67, endPoint y: 7, distance: 36.4
click at [67, 7] on div "snowmobile" at bounding box center [126, 9] width 124 height 12
type input "ski"
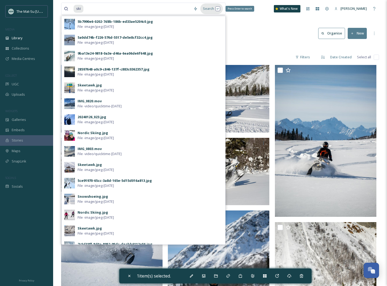
click at [207, 9] on div "Search Press Enter to search" at bounding box center [211, 8] width 23 height 10
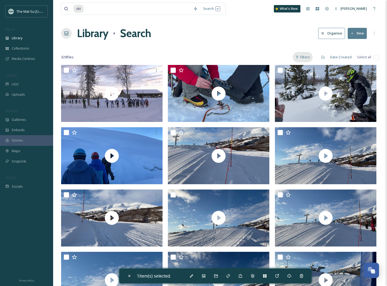
click at [305, 58] on div "Filters" at bounding box center [302, 57] width 20 height 10
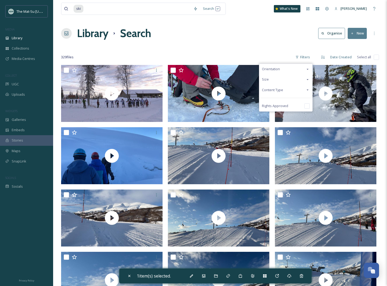
click at [278, 89] on span "Content Type" at bounding box center [272, 90] width 21 height 5
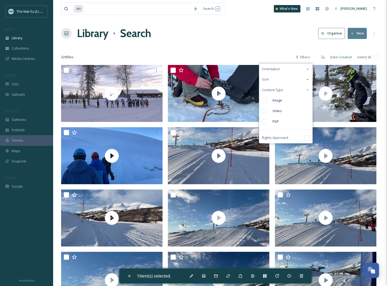
drag, startPoint x: 264, startPoint y: 99, endPoint x: 271, endPoint y: 107, distance: 10.3
click at [264, 99] on input "checkbox" at bounding box center [264, 100] width 5 height 5
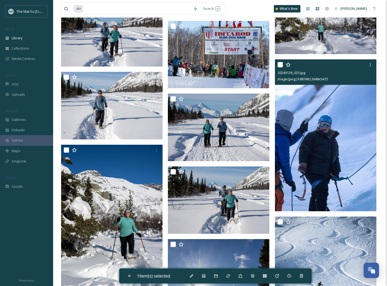
scroll to position [4334, 0]
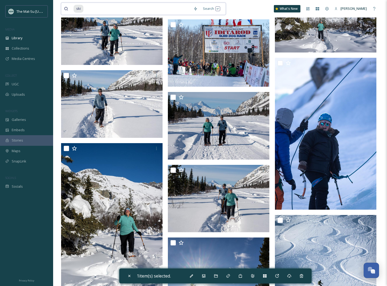
click at [86, 7] on input at bounding box center [137, 9] width 107 height 12
type input "s"
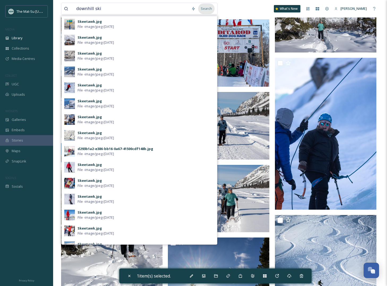
drag, startPoint x: 207, startPoint y: 9, endPoint x: 261, endPoint y: 42, distance: 63.1
click at [207, 9] on div "Search" at bounding box center [206, 8] width 16 height 10
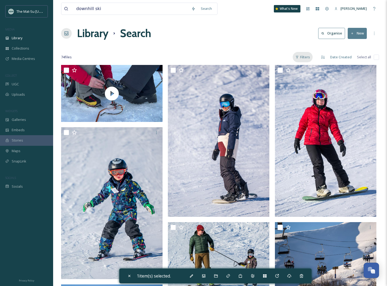
scroll to position [0, 0]
click at [303, 56] on div "Filters" at bounding box center [302, 57] width 20 height 10
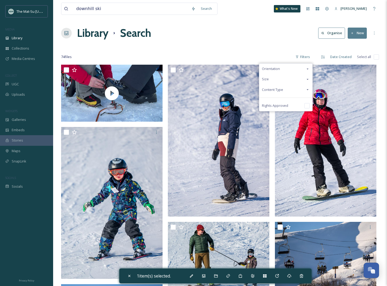
click at [286, 90] on div "Content Type" at bounding box center [285, 90] width 53 height 10
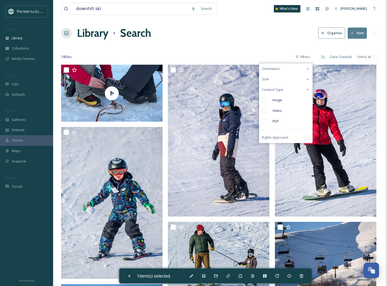
click at [265, 99] on input "checkbox" at bounding box center [264, 100] width 5 height 5
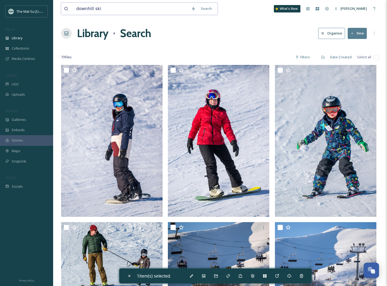
drag, startPoint x: 93, startPoint y: 8, endPoint x: 48, endPoint y: 3, distance: 45.6
type input "ski"
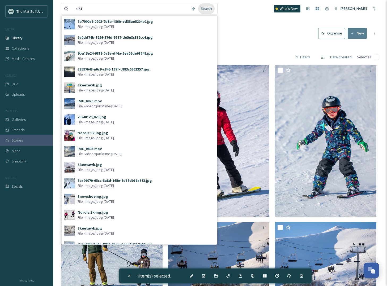
click at [205, 8] on div "Search" at bounding box center [206, 8] width 16 height 10
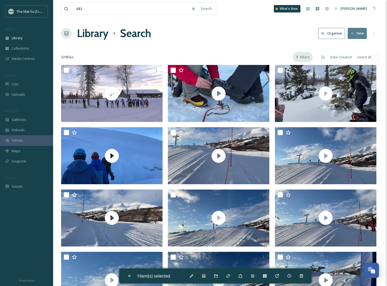
click at [305, 53] on div "Filters" at bounding box center [302, 57] width 20 height 10
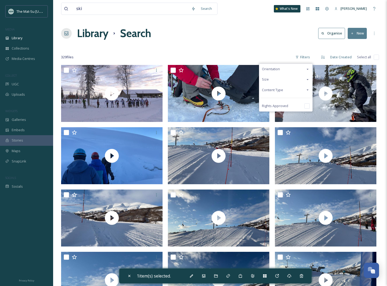
drag, startPoint x: 286, startPoint y: 91, endPoint x: 283, endPoint y: 91, distance: 2.9
click at [286, 91] on div "Content Type" at bounding box center [285, 90] width 53 height 10
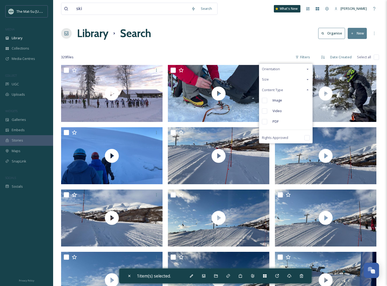
click at [266, 101] on input "checkbox" at bounding box center [264, 100] width 5 height 5
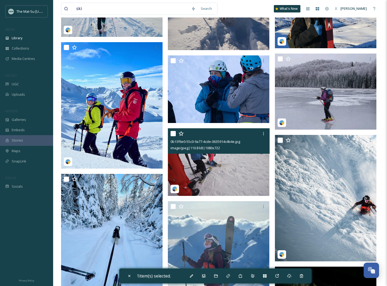
scroll to position [4674, 0]
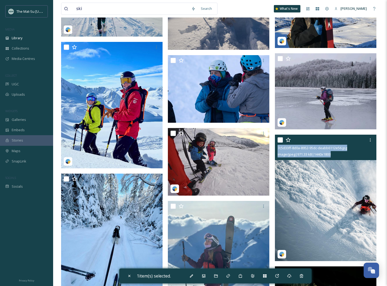
drag, startPoint x: 342, startPoint y: 157, endPoint x: 275, endPoint y: 150, distance: 68.2
click at [275, 151] on div "7c5d33ff-8d0a-8952-95dc-deabb6112e56.jpg image/jpeg | 971.33 kB | 1440 x 1800" at bounding box center [325, 147] width 101 height 25
click at [332, 204] on img at bounding box center [325, 198] width 101 height 127
checkbox input "false"
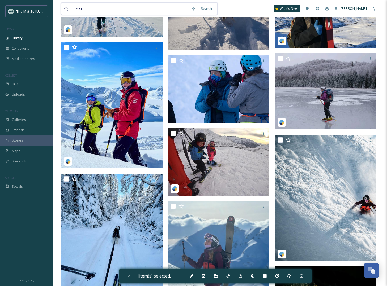
drag, startPoint x: 87, startPoint y: 9, endPoint x: 64, endPoint y: 8, distance: 22.8
click at [64, 8] on div "ski" at bounding box center [126, 9] width 124 height 12
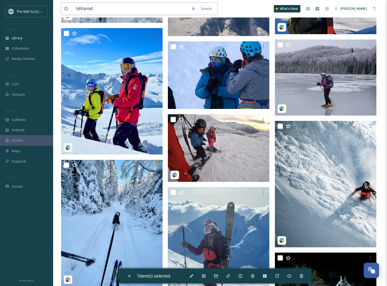
scroll to position [4689, 0]
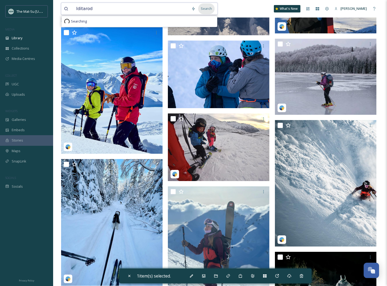
type input "Iditarod"
click at [206, 10] on div "Search" at bounding box center [206, 8] width 16 height 10
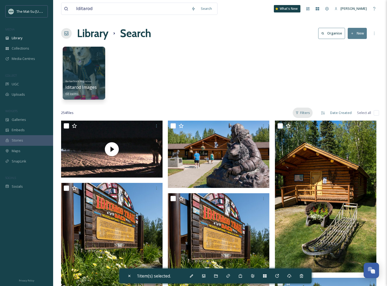
click at [303, 115] on div "Filters" at bounding box center [302, 113] width 20 height 10
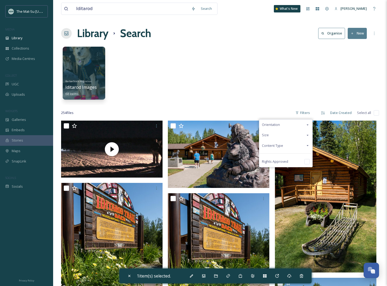
drag, startPoint x: 270, startPoint y: 144, endPoint x: 270, endPoint y: 147, distance: 2.7
click at [270, 144] on span "Content Type" at bounding box center [272, 145] width 21 height 5
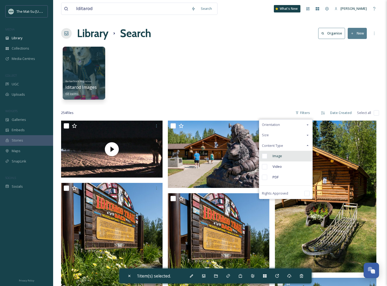
click at [265, 157] on input "checkbox" at bounding box center [264, 156] width 5 height 5
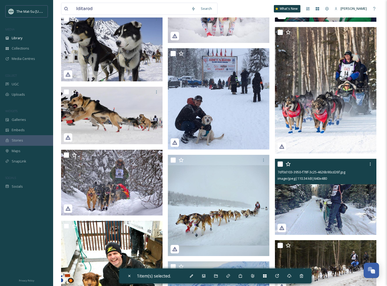
scroll to position [7665, 0]
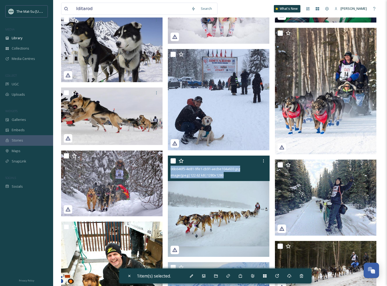
drag, startPoint x: 234, startPoint y: 176, endPoint x: 169, endPoint y: 170, distance: 65.3
click at [169, 170] on div "06b646f5-4e81-9fe1-cb91-aecbe104a633.jpg image/jpeg | 122.62 kB | 1280 x 1280" at bounding box center [218, 168] width 101 height 25
click at [248, 216] on img at bounding box center [218, 206] width 101 height 101
click at [246, 213] on img at bounding box center [218, 206] width 101 height 101
checkbox input "false"
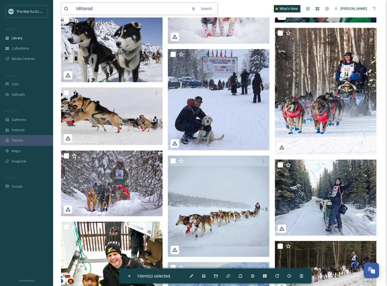
drag, startPoint x: 94, startPoint y: 8, endPoint x: 58, endPoint y: 5, distance: 36.5
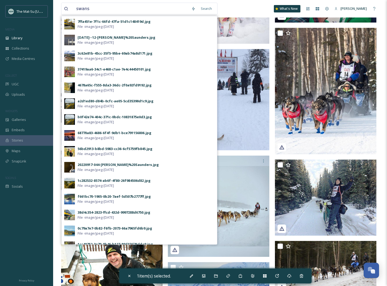
drag, startPoint x: 207, startPoint y: 10, endPoint x: 212, endPoint y: 14, distance: 5.3
click at [207, 10] on div "Search" at bounding box center [206, 8] width 16 height 10
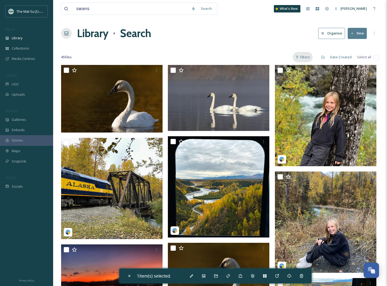
click at [309, 58] on div "Filters" at bounding box center [302, 57] width 20 height 10
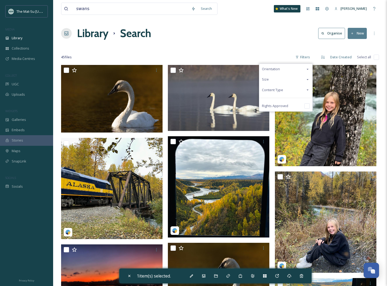
click at [282, 90] on span "Content Type" at bounding box center [272, 90] width 21 height 5
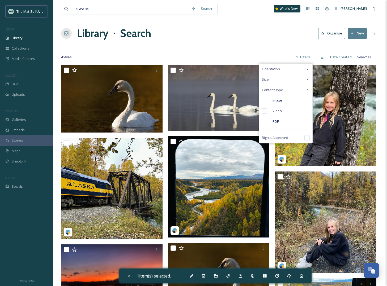
click at [264, 101] on input "checkbox" at bounding box center [264, 100] width 5 height 5
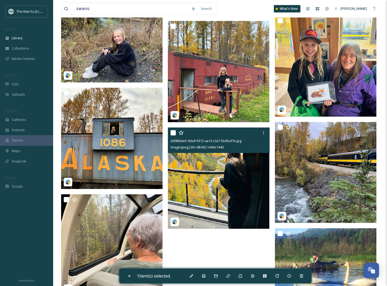
scroll to position [1361, 0]
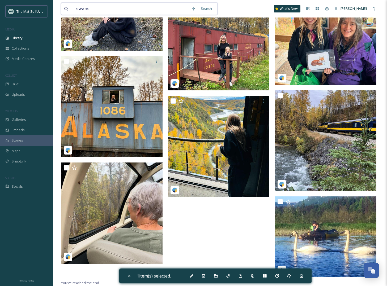
drag, startPoint x: 98, startPoint y: 11, endPoint x: 70, endPoint y: 10, distance: 28.2
click at [70, 10] on div "swans" at bounding box center [126, 9] width 124 height 12
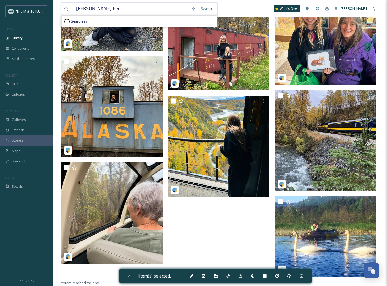
type input "Palmer Hay Flats"
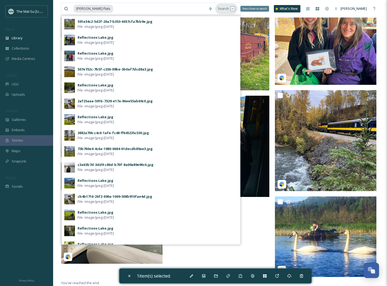
click at [225, 6] on div "Search Press Enter to search" at bounding box center [226, 8] width 23 height 10
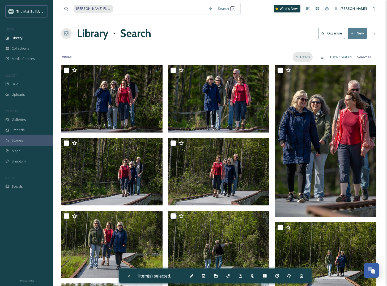
click at [306, 59] on div "Filters" at bounding box center [302, 57] width 20 height 10
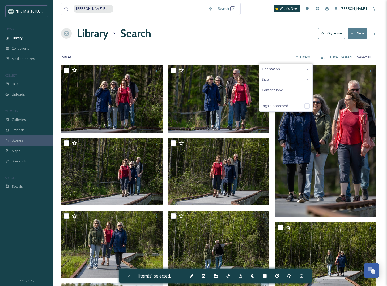
click at [279, 89] on span "Content Type" at bounding box center [272, 90] width 21 height 5
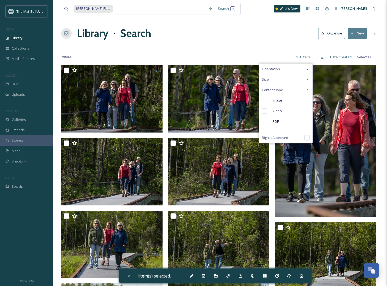
click at [264, 101] on input "checkbox" at bounding box center [264, 100] width 5 height 5
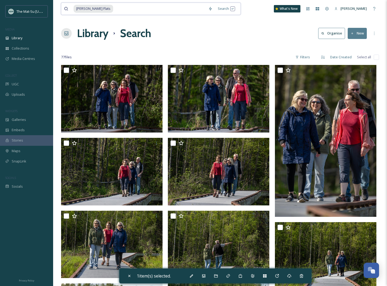
drag, startPoint x: 115, startPoint y: 7, endPoint x: 69, endPoint y: 5, distance: 45.4
click at [69, 5] on div "Palmer Hay Flats" at bounding box center [134, 9] width 141 height 12
type input "P"
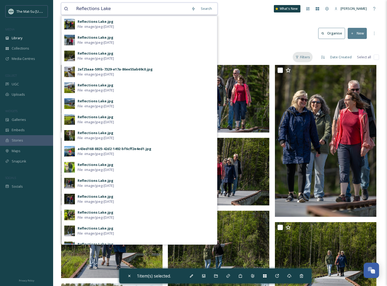
type input "Reflections Lake"
click at [308, 56] on div "Filters" at bounding box center [302, 57] width 20 height 10
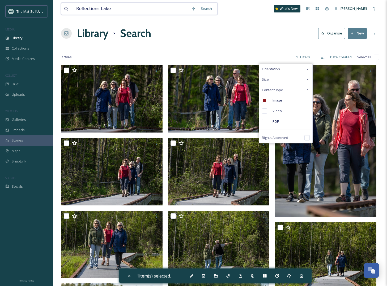
drag, startPoint x: 120, startPoint y: 5, endPoint x: 119, endPoint y: 7, distance: 2.8
click at [120, 5] on input "Reflections Lake" at bounding box center [130, 9] width 115 height 12
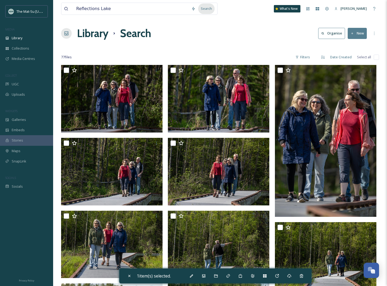
click at [210, 11] on div "Search" at bounding box center [206, 8] width 16 height 10
click at [307, 55] on div "Filters" at bounding box center [302, 57] width 20 height 10
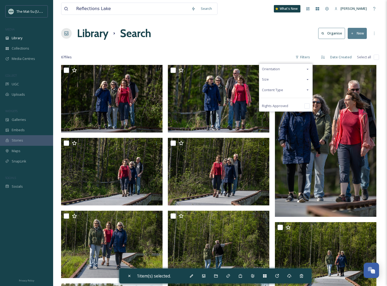
click at [275, 89] on span "Content Type" at bounding box center [272, 90] width 21 height 5
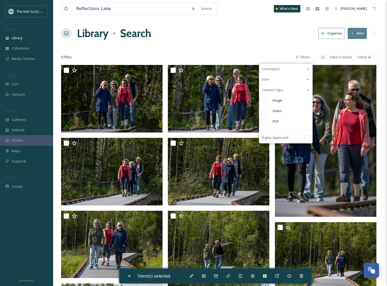
drag, startPoint x: 265, startPoint y: 99, endPoint x: 271, endPoint y: 101, distance: 6.2
click at [266, 99] on input "checkbox" at bounding box center [264, 100] width 5 height 5
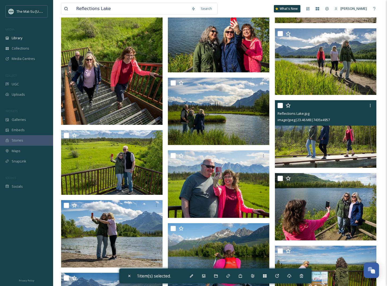
scroll to position [861, 0]
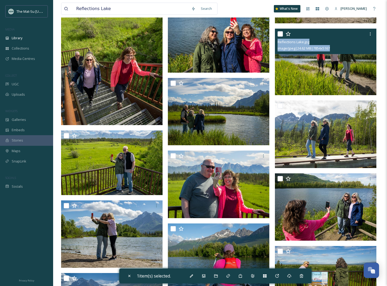
drag, startPoint x: 339, startPoint y: 49, endPoint x: 276, endPoint y: 43, distance: 63.1
click at [276, 43] on div "Reflections Lake.jpg image/jpeg | 24.62 MB | 7854 x 5167" at bounding box center [325, 41] width 101 height 25
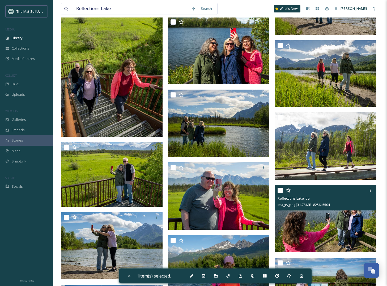
scroll to position [850, 0]
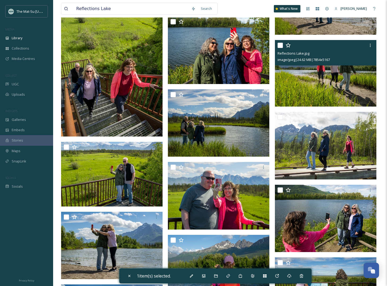
click at [308, 76] on img at bounding box center [325, 73] width 101 height 67
click at [309, 71] on img at bounding box center [325, 73] width 101 height 67
checkbox input "false"
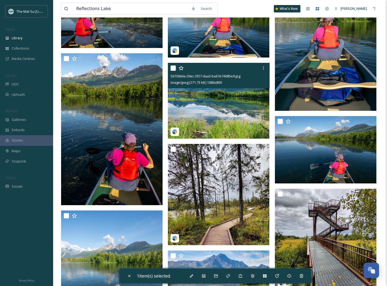
scroll to position [1446, 0]
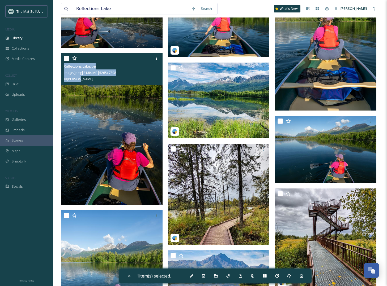
drag, startPoint x: 86, startPoint y: 81, endPoint x: 82, endPoint y: 81, distance: 4.0
drag, startPoint x: 84, startPoint y: 80, endPoint x: 62, endPoint y: 68, distance: 24.5
click at [62, 68] on div "Reflections Lake.jpg image/jpeg | 21.84 MB | 5265 x 7898 © TOM BOL" at bounding box center [111, 69] width 101 height 32
click at [132, 168] on img at bounding box center [111, 129] width 101 height 152
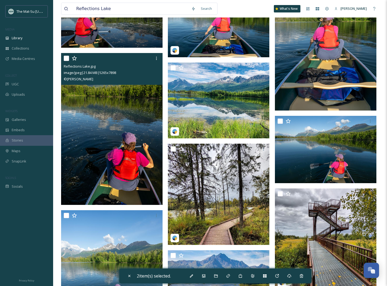
checkbox input "false"
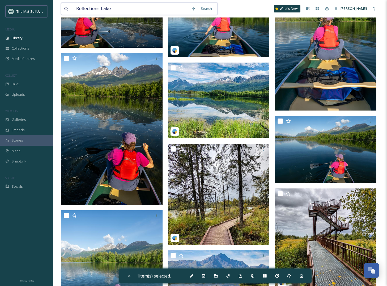
drag, startPoint x: 98, startPoint y: 9, endPoint x: 70, endPoint y: 7, distance: 28.5
click at [70, 7] on div "Reflections Lake" at bounding box center [126, 9] width 124 height 12
type input "fat tire"
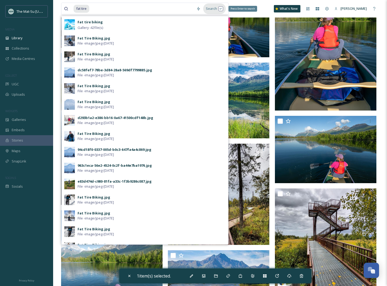
click at [210, 7] on div "Search Press Enter to search" at bounding box center [214, 8] width 23 height 10
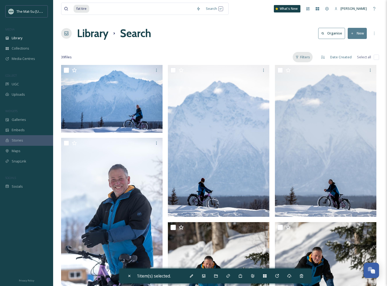
click at [306, 56] on div "Filters" at bounding box center [302, 57] width 20 height 10
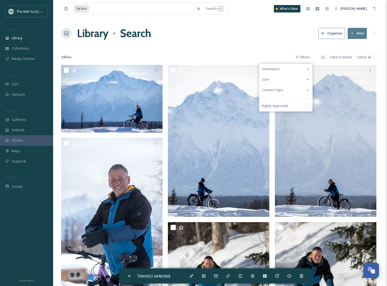
click at [275, 89] on span "Content Type" at bounding box center [272, 90] width 21 height 5
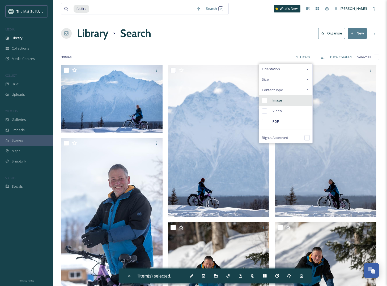
click at [265, 101] on input "checkbox" at bounding box center [264, 100] width 5 height 5
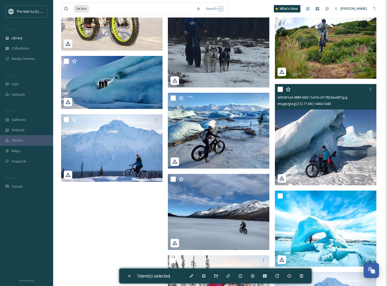
scroll to position [1206, 0]
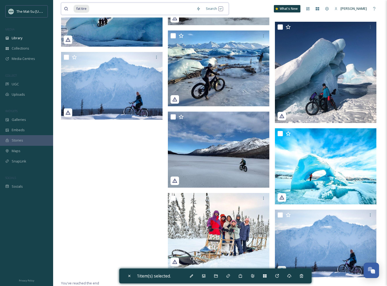
drag, startPoint x: 95, startPoint y: 10, endPoint x: 53, endPoint y: 6, distance: 42.1
type input "f"
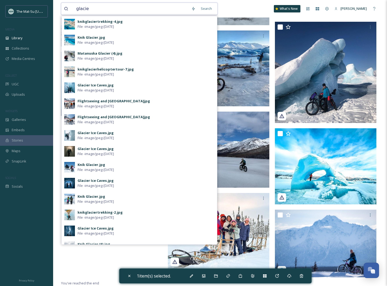
type input "glacier"
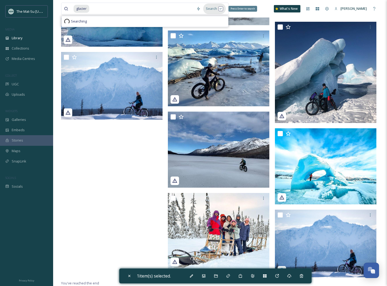
click at [212, 8] on div "Search Press Enter to search" at bounding box center [214, 8] width 23 height 10
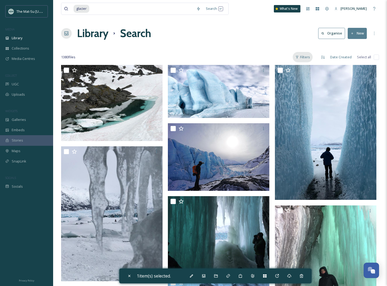
click at [306, 56] on div "Filters" at bounding box center [302, 57] width 20 height 10
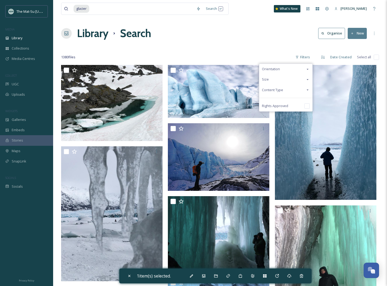
click at [277, 90] on span "Content Type" at bounding box center [272, 90] width 21 height 5
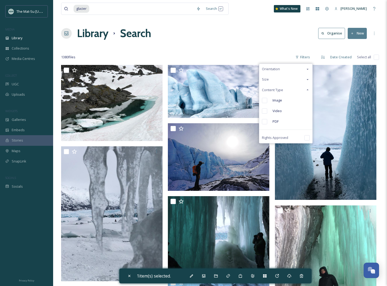
click at [266, 101] on input "checkbox" at bounding box center [264, 100] width 5 height 5
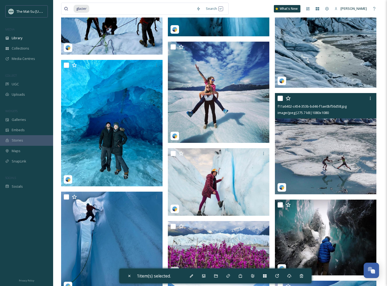
scroll to position [13748, 0]
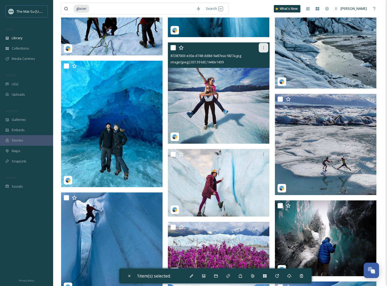
click at [262, 48] on icon at bounding box center [263, 48] width 4 height 4
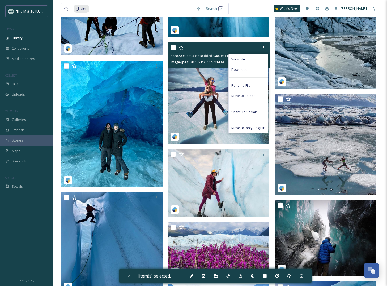
drag, startPoint x: 247, startPoint y: 70, endPoint x: 260, endPoint y: 73, distance: 14.0
click at [247, 70] on div "Download" at bounding box center [247, 69] width 39 height 10
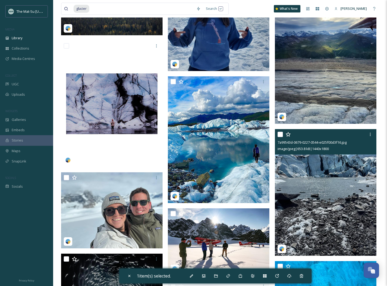
scroll to position [14343, 0]
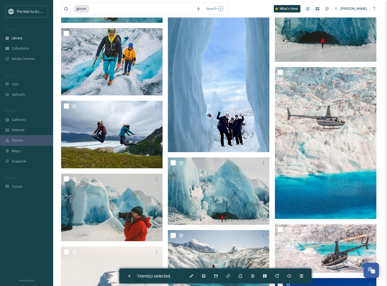
scroll to position [23501, 0]
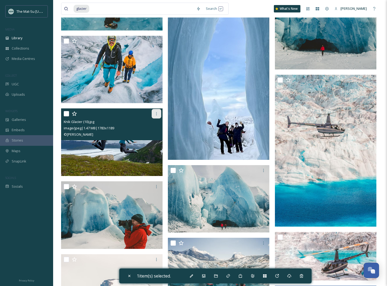
click at [155, 114] on icon at bounding box center [156, 114] width 4 height 4
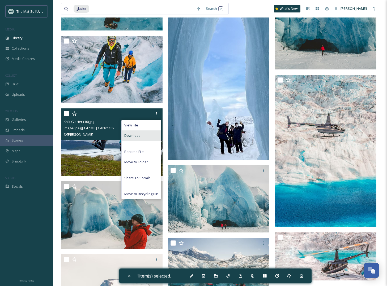
click at [131, 138] on span "Download" at bounding box center [132, 135] width 16 height 5
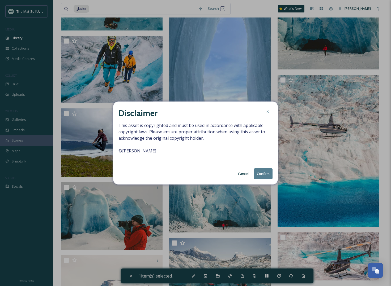
click at [243, 174] on button "Cancel" at bounding box center [243, 174] width 16 height 10
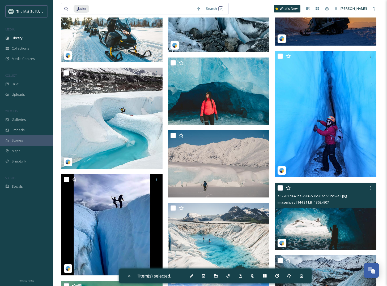
scroll to position [25281, 0]
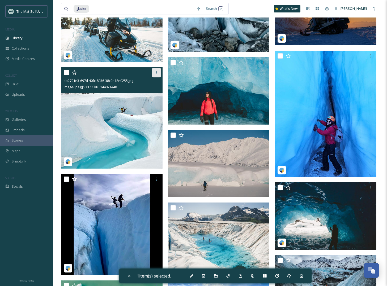
click at [156, 72] on icon at bounding box center [156, 72] width 1 height 3
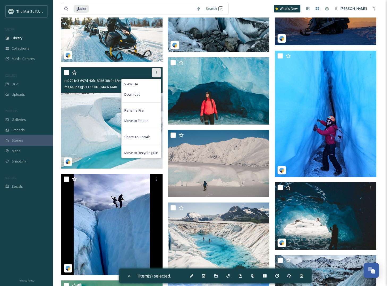
scroll to position [25283, 0]
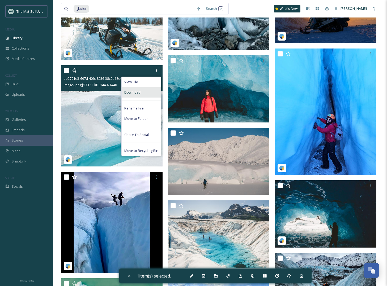
click at [137, 92] on span "Download" at bounding box center [132, 92] width 16 height 5
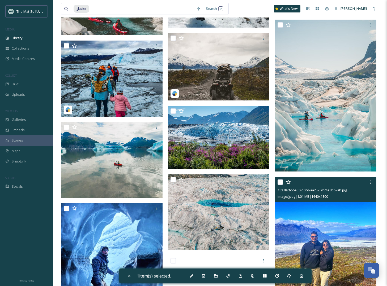
scroll to position [26037, 0]
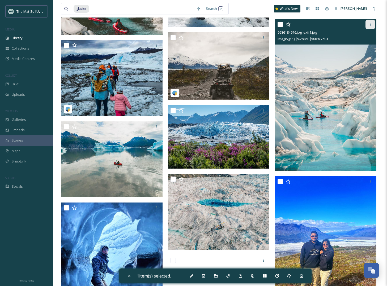
click at [370, 25] on icon at bounding box center [370, 24] width 4 height 4
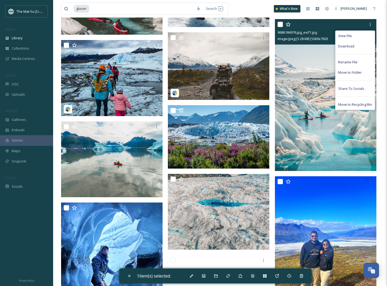
click at [347, 46] on span "Download" at bounding box center [346, 46] width 16 height 5
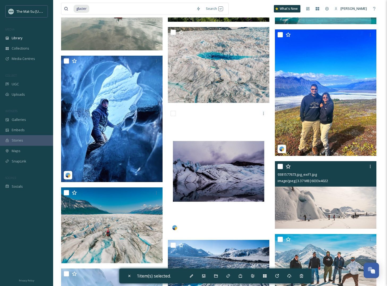
scroll to position [26184, 0]
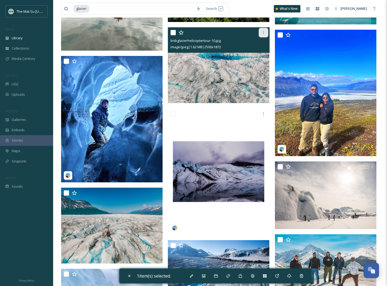
click at [264, 32] on icon at bounding box center [263, 33] width 4 height 4
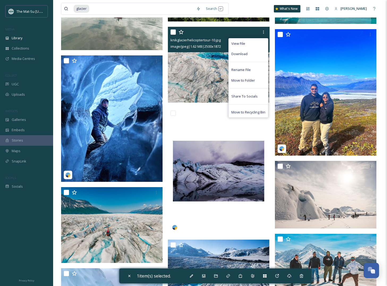
click at [240, 54] on span "Download" at bounding box center [239, 53] width 16 height 5
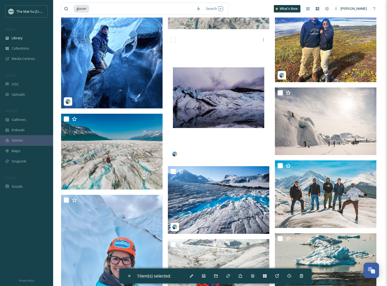
scroll to position [26277, 0]
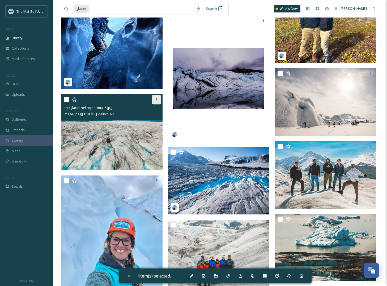
click at [157, 99] on icon at bounding box center [156, 100] width 4 height 4
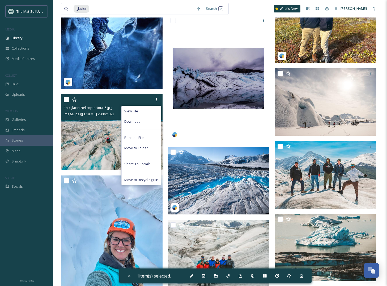
click at [132, 123] on span "Download" at bounding box center [132, 121] width 16 height 5
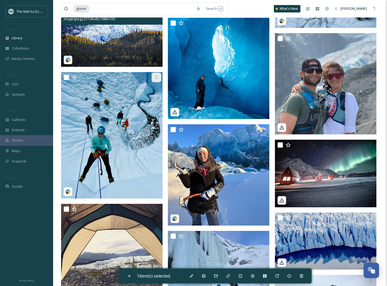
scroll to position [30433, 0]
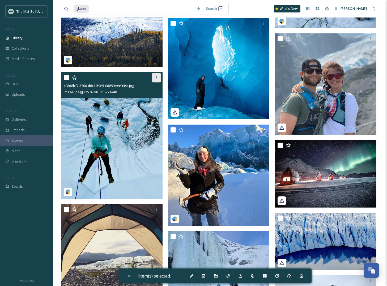
click at [158, 77] on icon at bounding box center [156, 78] width 4 height 4
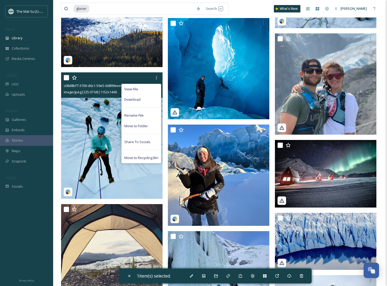
click at [141, 101] on div "Download" at bounding box center [141, 99] width 39 height 10
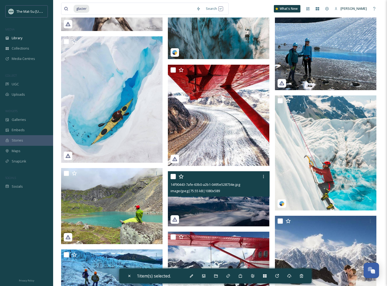
scroll to position [39497, 0]
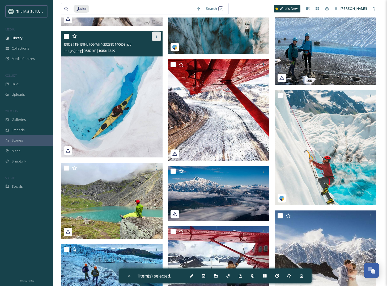
drag, startPoint x: 156, startPoint y: 37, endPoint x: 155, endPoint y: 40, distance: 3.8
click at [156, 37] on icon at bounding box center [156, 36] width 4 height 4
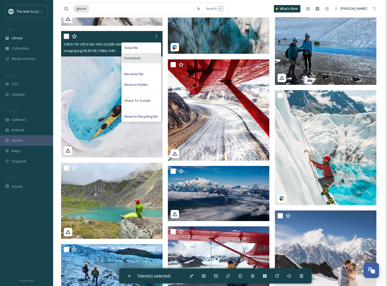
click at [138, 57] on span "Download" at bounding box center [132, 58] width 16 height 5
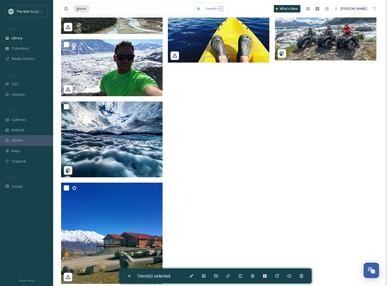
scroll to position [41635, 0]
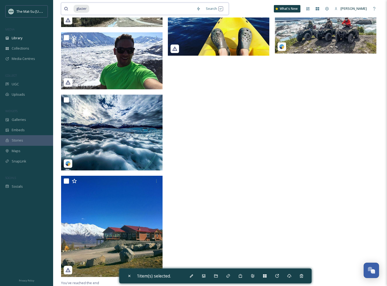
click at [96, 7] on input at bounding box center [142, 9] width 104 height 12
type input "g"
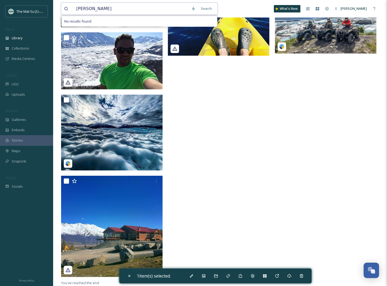
drag, startPoint x: 94, startPoint y: 9, endPoint x: 67, endPoint y: 8, distance: 27.6
click at [67, 8] on div "[PERSON_NAME]" at bounding box center [126, 9] width 124 height 12
click at [207, 9] on div "Search" at bounding box center [206, 8] width 16 height 10
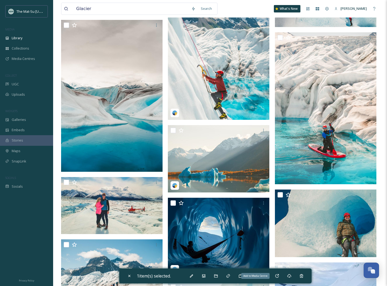
scroll to position [23057, 0]
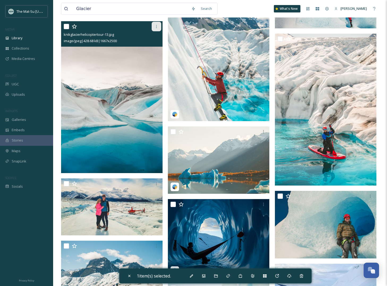
click at [158, 26] on icon at bounding box center [156, 26] width 4 height 4
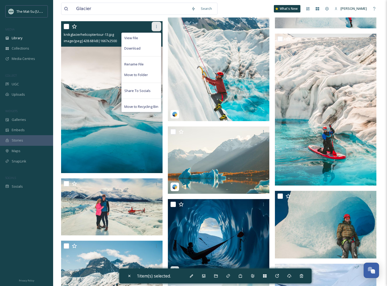
scroll to position [23057, 0]
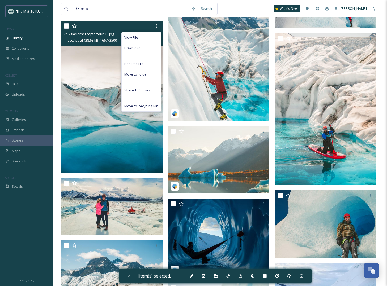
click at [144, 47] on div "Download" at bounding box center [141, 48] width 39 height 10
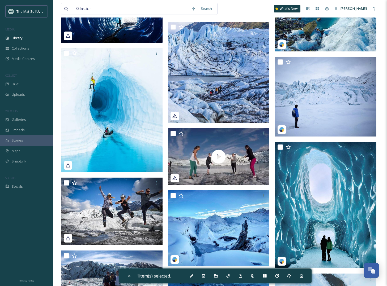
scroll to position [32157, 0]
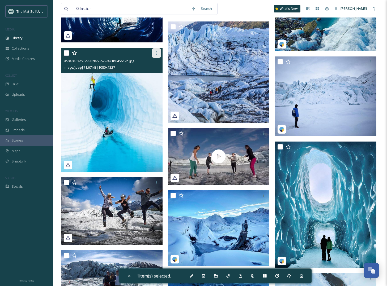
click at [156, 50] on div at bounding box center [156, 53] width 10 height 10
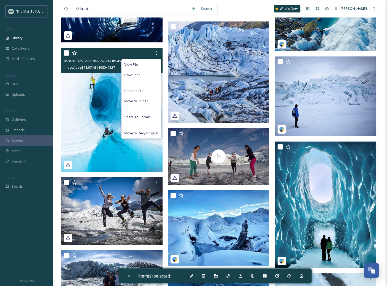
click at [134, 77] on span "Download" at bounding box center [132, 74] width 16 height 5
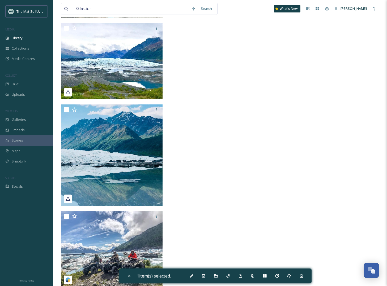
scroll to position [44974, 0]
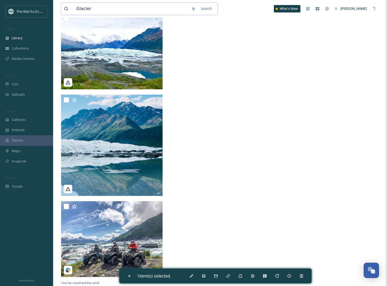
drag, startPoint x: 92, startPoint y: 9, endPoint x: 66, endPoint y: 9, distance: 25.2
click at [66, 9] on div "Glacier" at bounding box center [126, 9] width 124 height 12
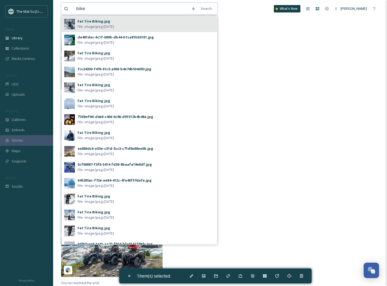
scroll to position [0, 0]
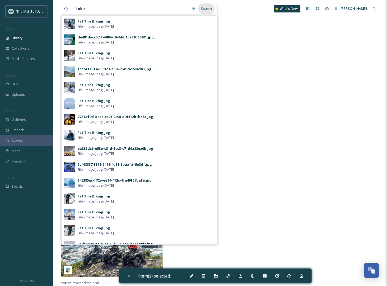
click at [207, 10] on div "Search" at bounding box center [206, 8] width 16 height 10
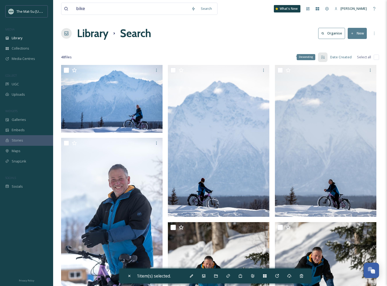
click at [308, 58] on div "Descending" at bounding box center [305, 57] width 19 height 6
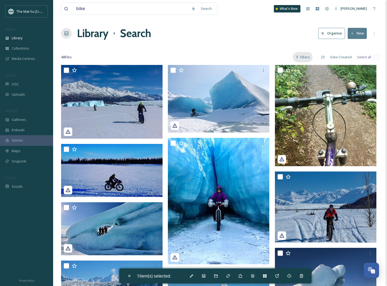
click at [305, 59] on div "Filters" at bounding box center [302, 57] width 20 height 10
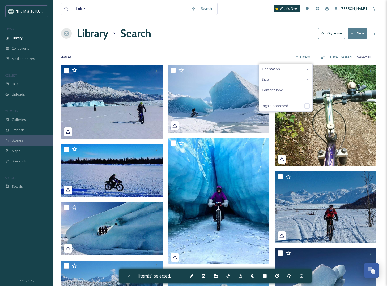
click at [274, 92] on span "Content Type" at bounding box center [272, 90] width 21 height 5
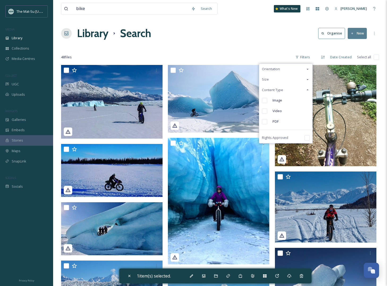
click at [267, 101] on input "checkbox" at bounding box center [264, 100] width 5 height 5
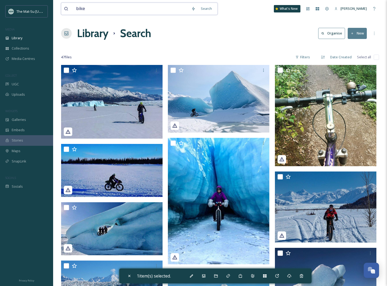
drag, startPoint x: 112, startPoint y: 12, endPoint x: 61, endPoint y: 7, distance: 51.4
click at [61, 7] on div "bike Search" at bounding box center [139, 9] width 156 height 12
paste input "[PERSON_NAME]-Glacier-14-2000x1334.jpg"
type input "[PERSON_NAME]-Glacier-14-2000x1334.jpg"
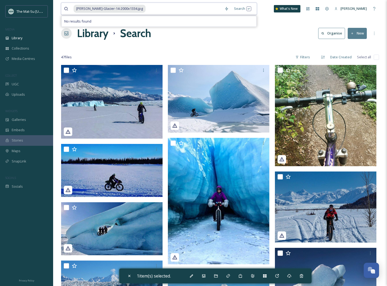
drag, startPoint x: 169, startPoint y: 9, endPoint x: 64, endPoint y: -4, distance: 105.3
type input "golf"
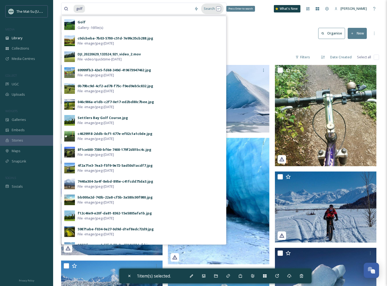
click at [207, 9] on div "Search Press Enter to search" at bounding box center [212, 8] width 23 height 10
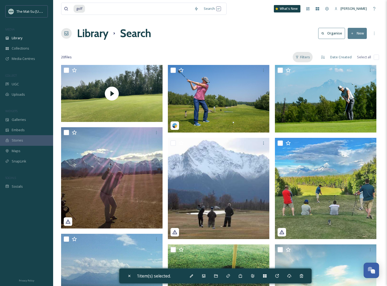
click at [307, 56] on div "Filters" at bounding box center [302, 57] width 20 height 10
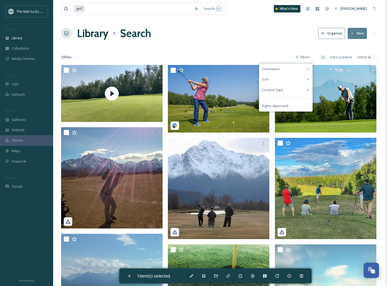
click at [281, 89] on span "Content Type" at bounding box center [272, 90] width 21 height 5
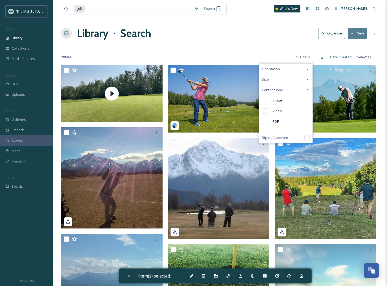
click at [267, 99] on input "checkbox" at bounding box center [264, 100] width 5 height 5
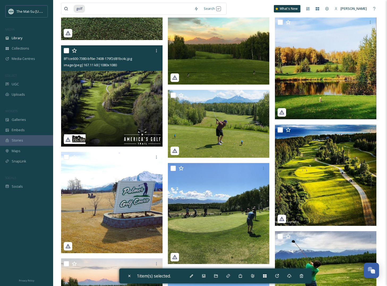
scroll to position [259, 0]
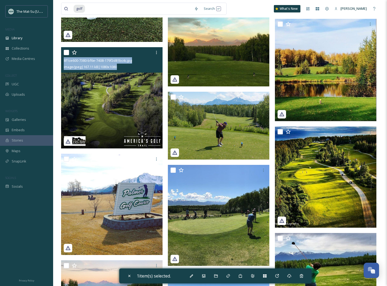
drag, startPoint x: 118, startPoint y: 67, endPoint x: 63, endPoint y: 62, distance: 55.5
click at [63, 62] on div "8f1ce600-7380-bf6e-7408-179f2d81bc4c.jpg image/jpeg | 167.11 kB | 1080 x 1080" at bounding box center [111, 59] width 101 height 25
copy div "8f1ce600-7380-bf6e-7408-179f2d81bc4c.jpg image/jpeg | 167.11 kB | 1080 x 1080"
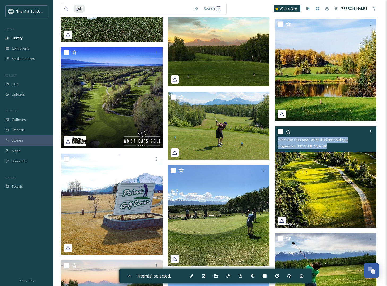
drag, startPoint x: 330, startPoint y: 147, endPoint x: 276, endPoint y: 141, distance: 53.9
click at [277, 141] on div "59871abe-f034-0e27-0d9d-d1ef8edc72d9.jpg image/jpeg | 130.15 kB | 640 x 640" at bounding box center [325, 139] width 101 height 25
copy div "59871abe-f034-0e27-0d9d-d1ef8edc72d9.jpg image/jpeg | 130.15 kB | 640 x 640"
drag, startPoint x: 336, startPoint y: 148, endPoint x: 275, endPoint y: 141, distance: 61.6
click at [275, 141] on div "59871abe-f034-0e27-0d9d-d1ef8edc72d9.jpg image/jpeg | 130.15 kB | 640 x 640" at bounding box center [325, 139] width 101 height 25
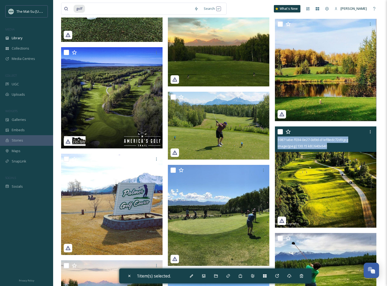
copy div "59871abe-f034-0e27-0d9d-d1ef8edc72d9.jpg image/jpeg | 130.15 kB | 640 x 640"
